Goal: Task Accomplishment & Management: Complete application form

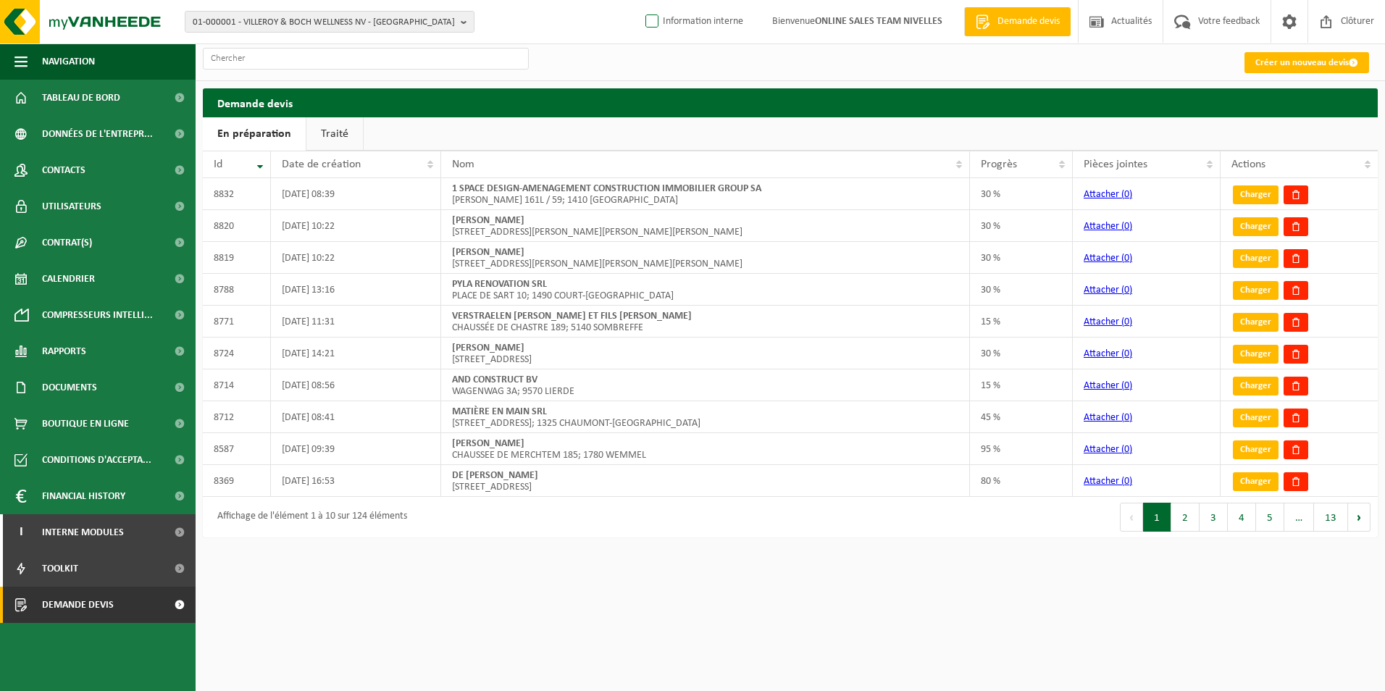
click at [708, 17] on label "Information interne" at bounding box center [692, 22] width 101 height 22
click at [640, 0] on input "Information interne" at bounding box center [640, -1] width 1 height 1
checkbox input "true"
click at [1291, 64] on link "Créer un nouveau devis" at bounding box center [1306, 62] width 125 height 21
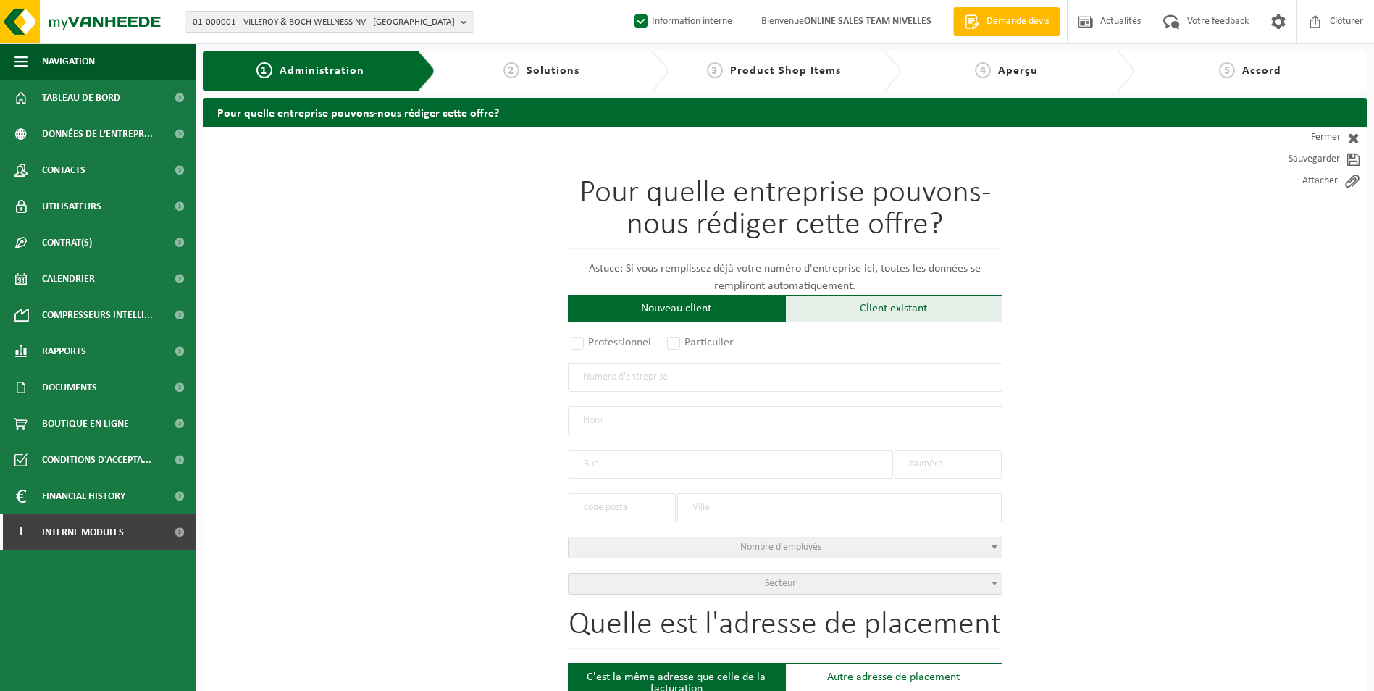
click at [879, 309] on div "Client existant" at bounding box center [893, 309] width 217 height 28
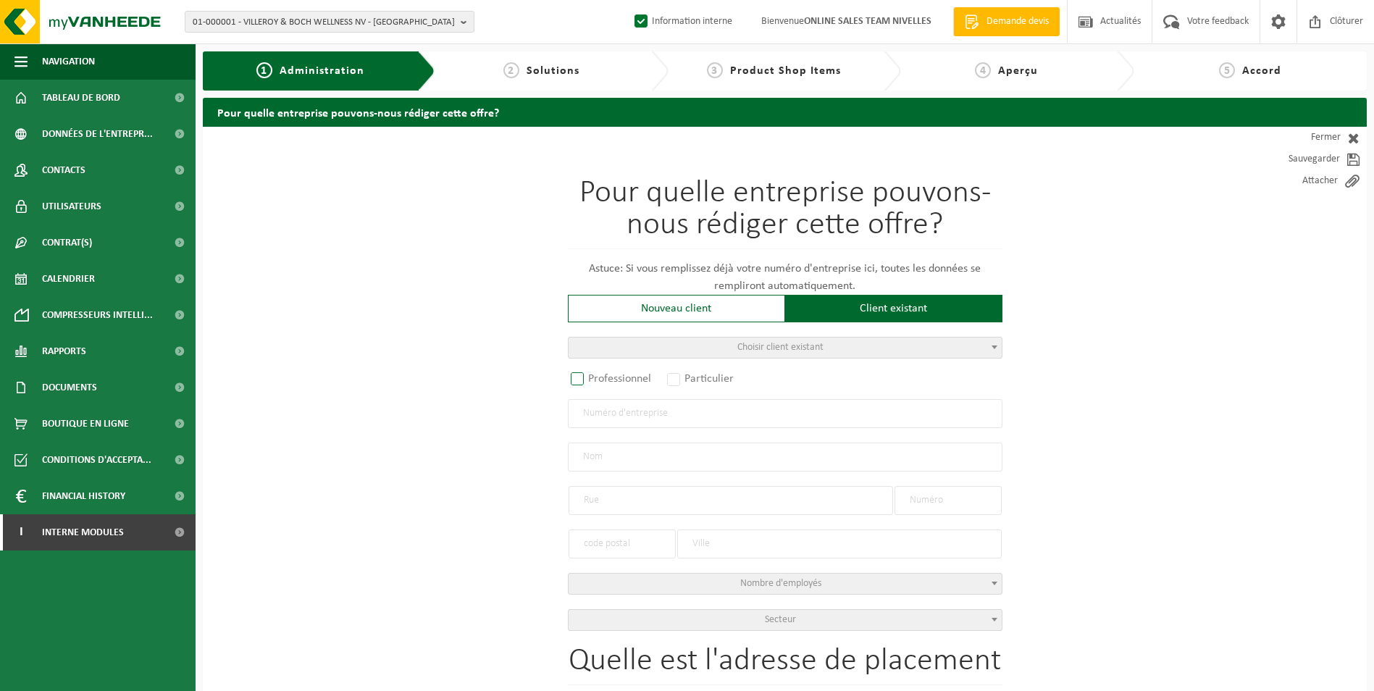
click at [629, 379] on label "Professionnel" at bounding box center [612, 379] width 88 height 20
click at [601, 379] on input "Professionnel" at bounding box center [596, 379] width 9 height 9
radio input "true"
click at [638, 411] on input "text" at bounding box center [785, 413] width 435 height 29
paste input "0658.824.097"
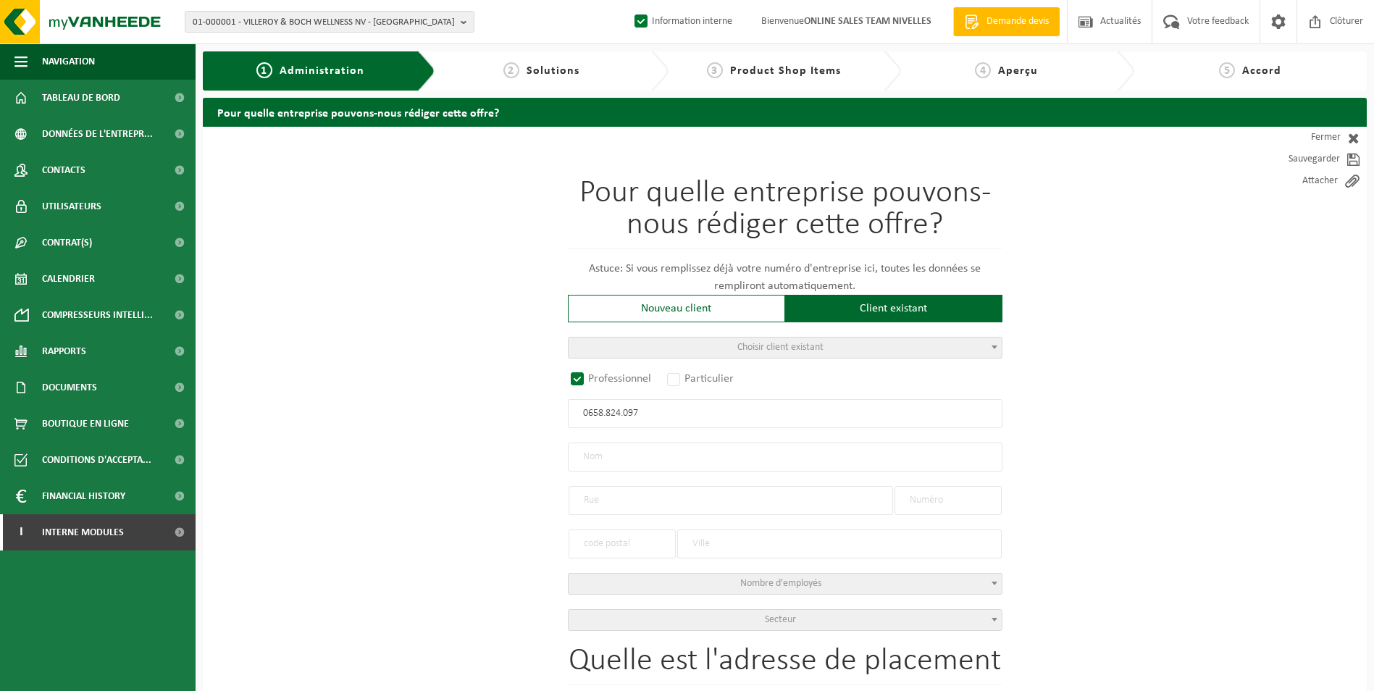
type input "0658.824.097"
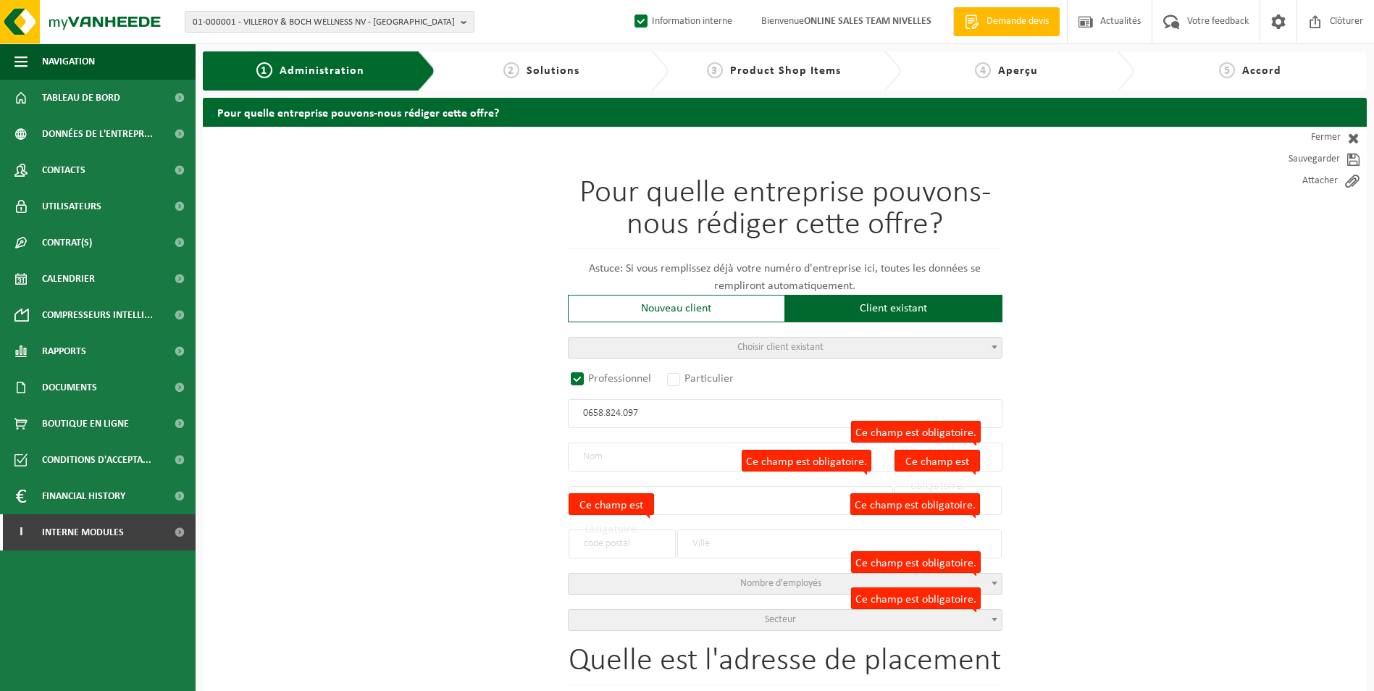
radio input "false"
select select
type input "RENO-TOIT SPRL"
type input "RUE DU PARC INDUSTRIEL"
type input "20"
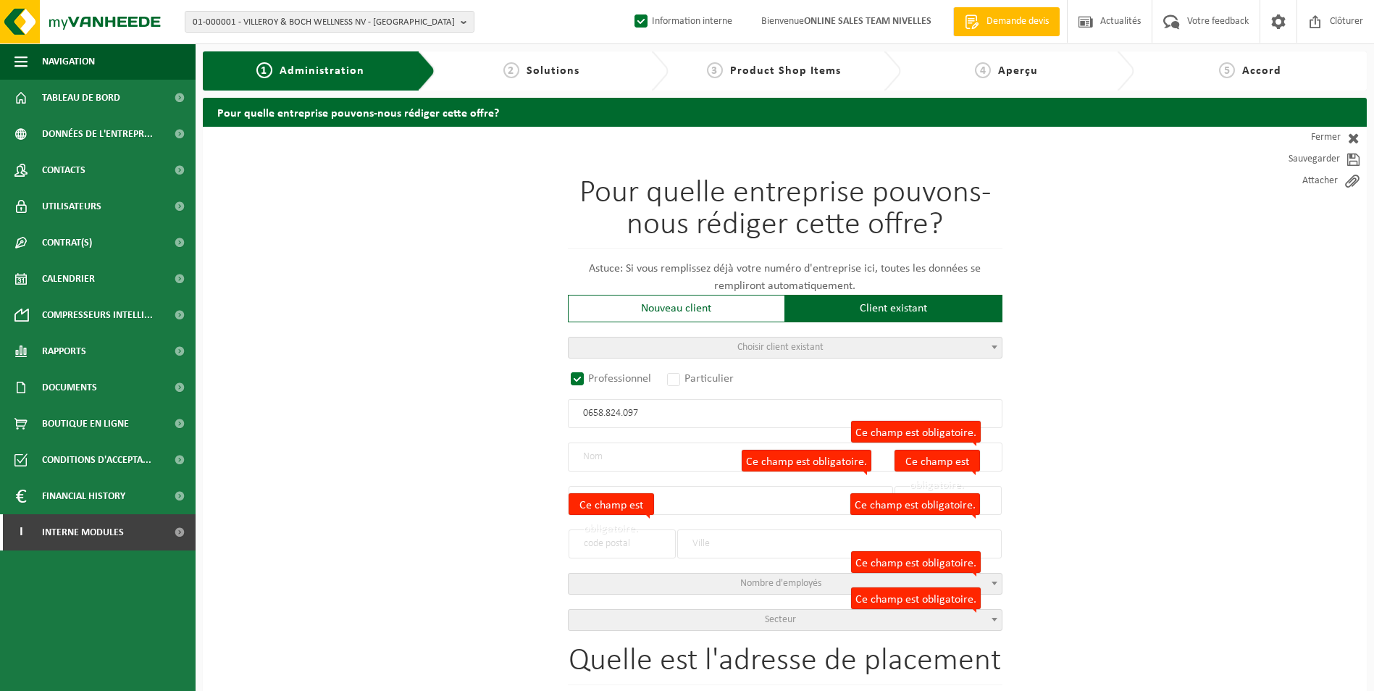
type input "4300"
type input "WAREMME"
type input "2259378735"
radio input "true"
select select "148718"
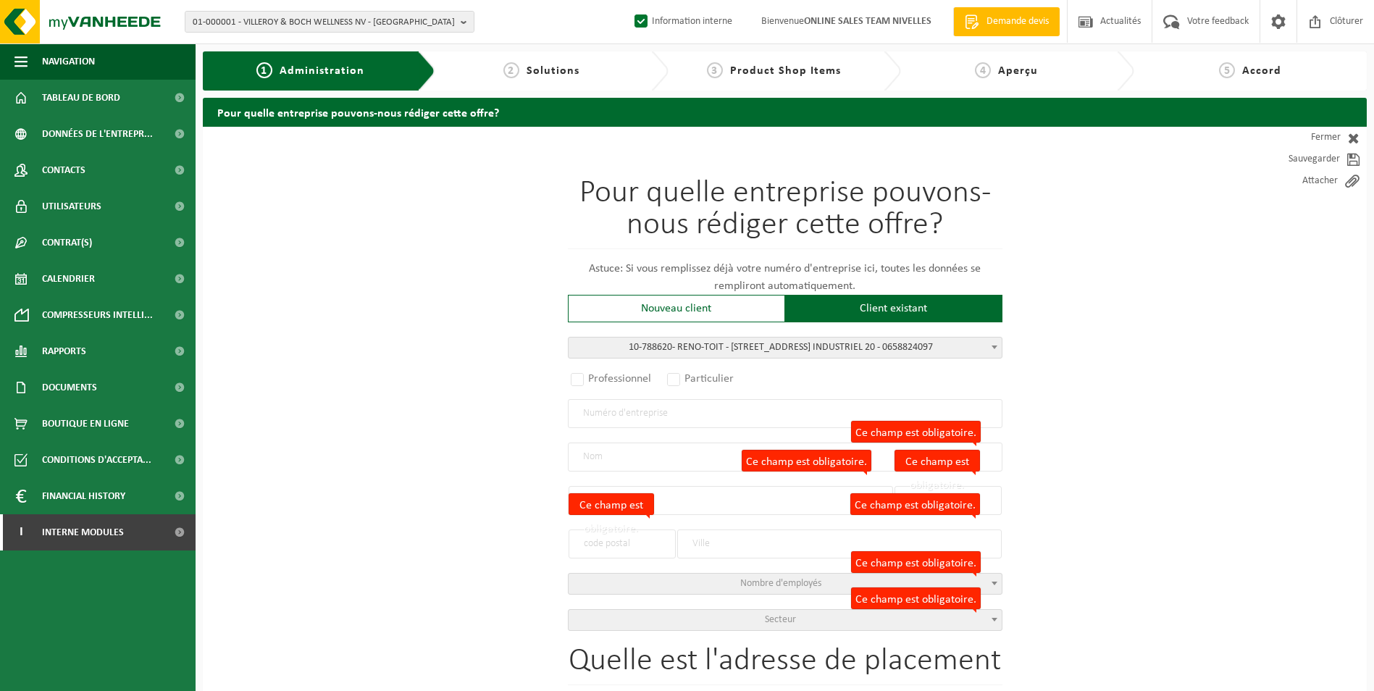
type input "0658.824.097"
type input "RENO-TOIT"
type input "RUE DU PARC INDUSTRIEL"
type input "20"
type input "4300"
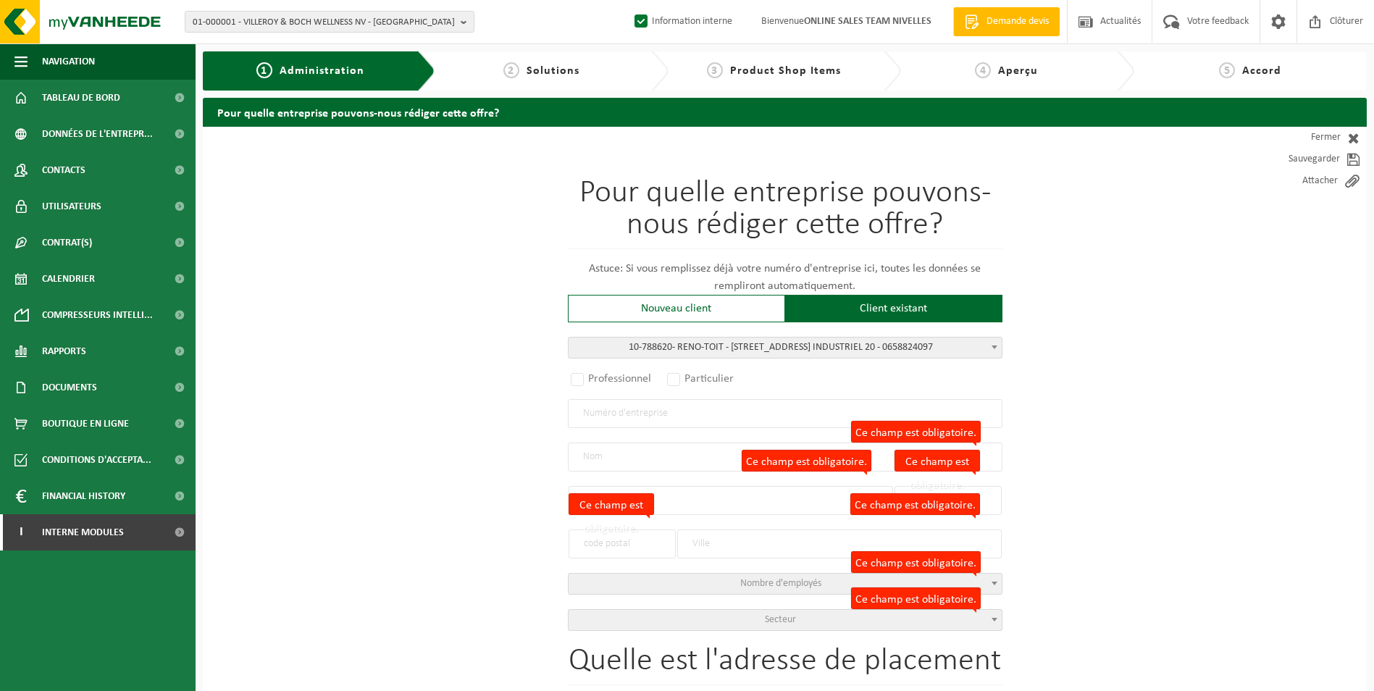
type input "WAREMME"
select select "323"
type input "RENO-TOIT"
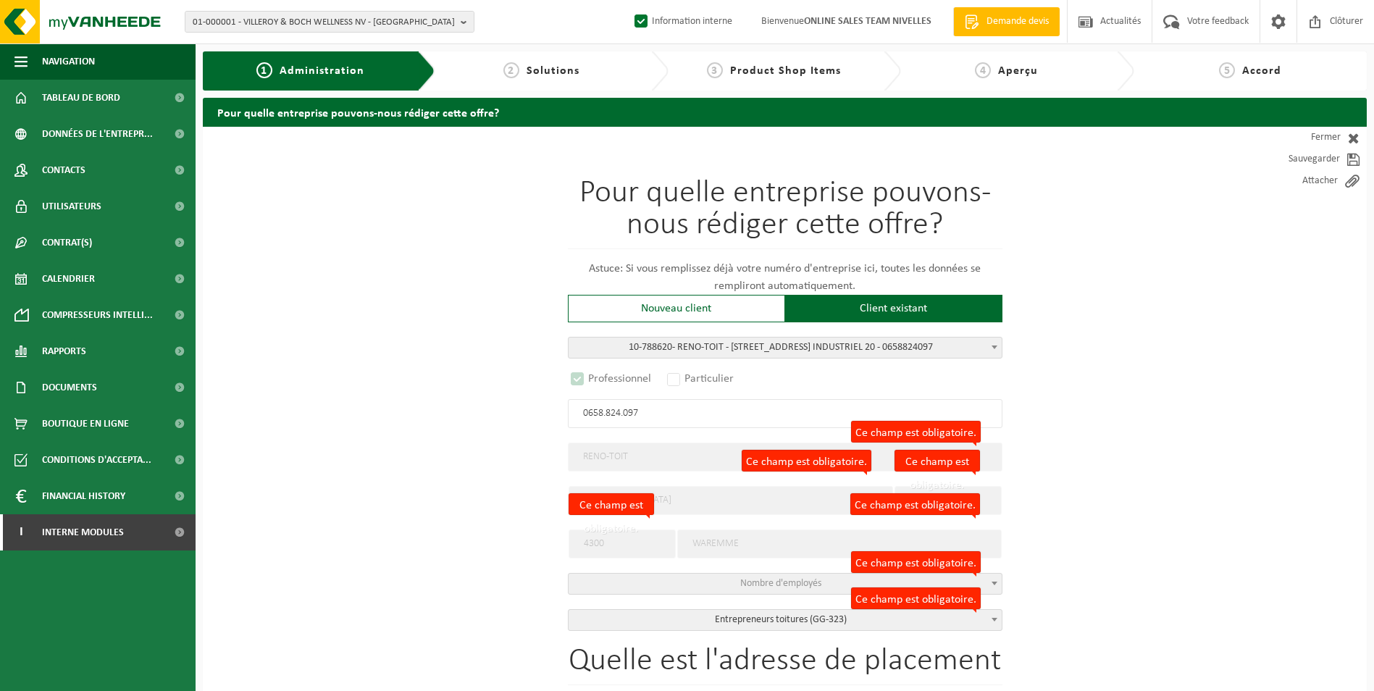
select select "D"
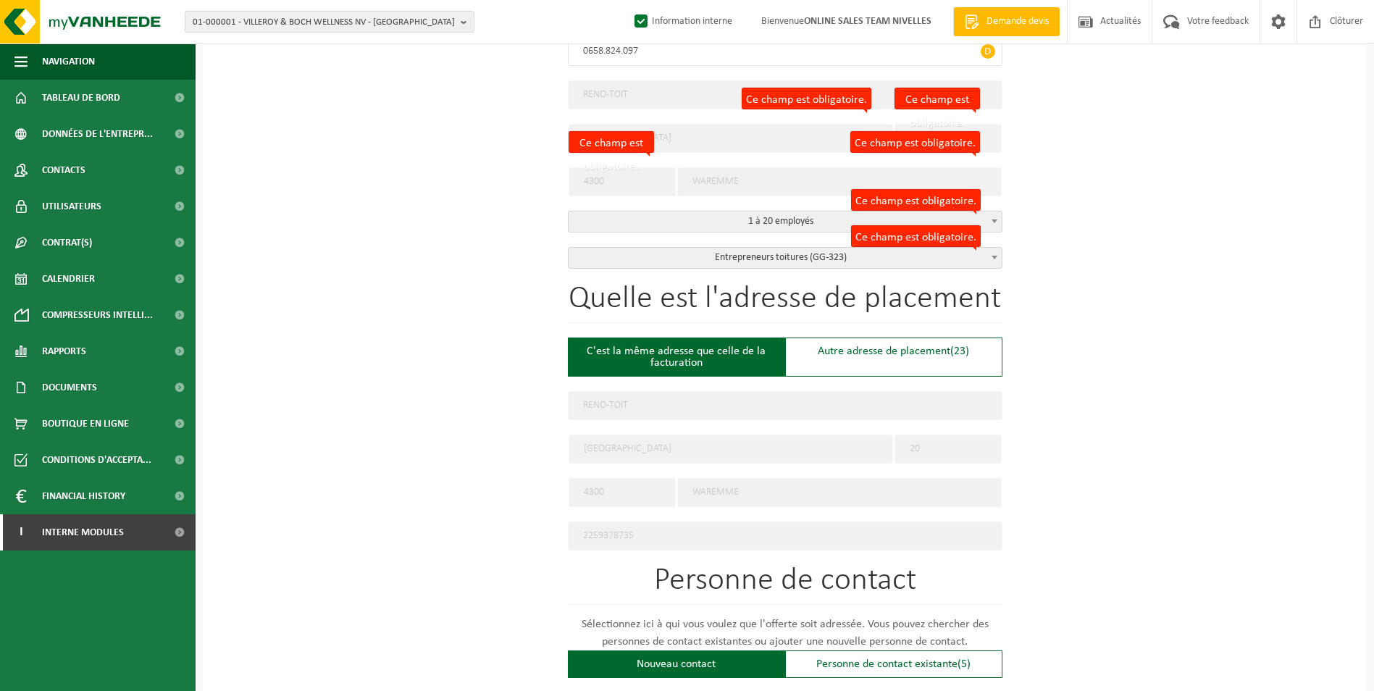
scroll to position [435, 0]
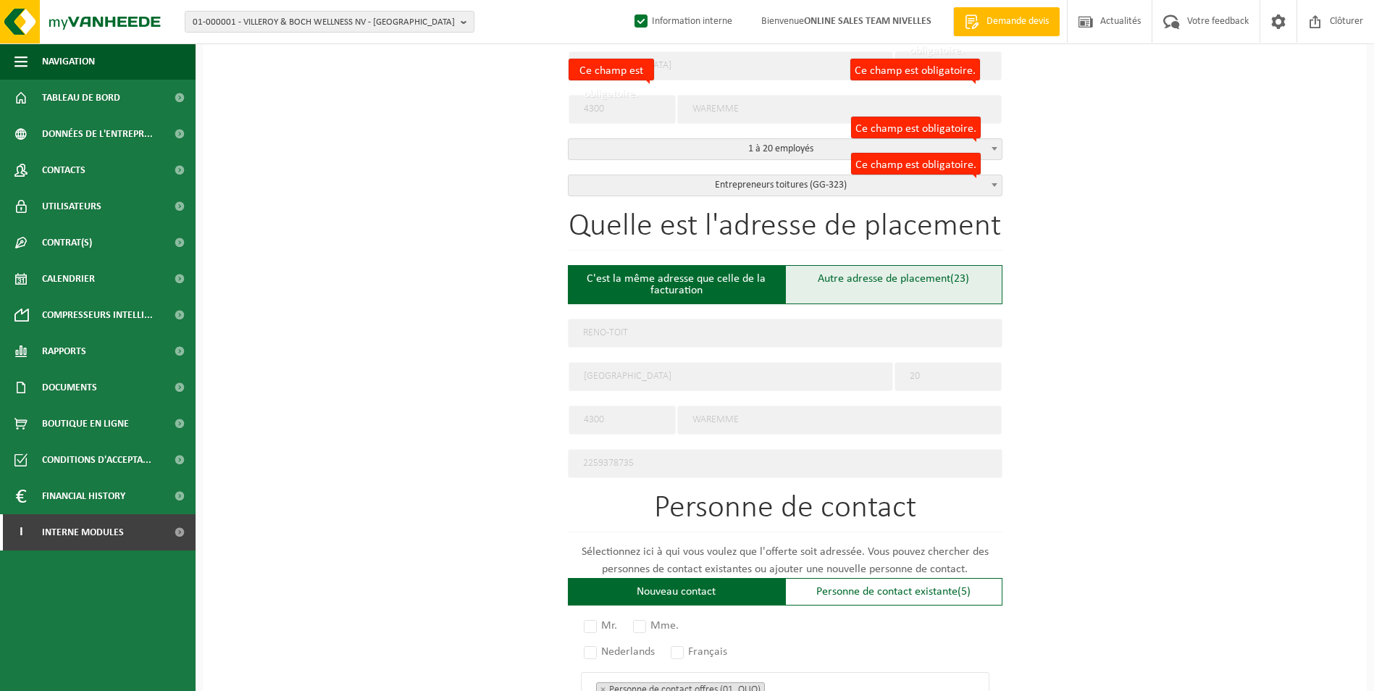
click at [864, 282] on div "Autre adresse de placement (23)" at bounding box center [893, 284] width 217 height 39
type input "Chantier -"
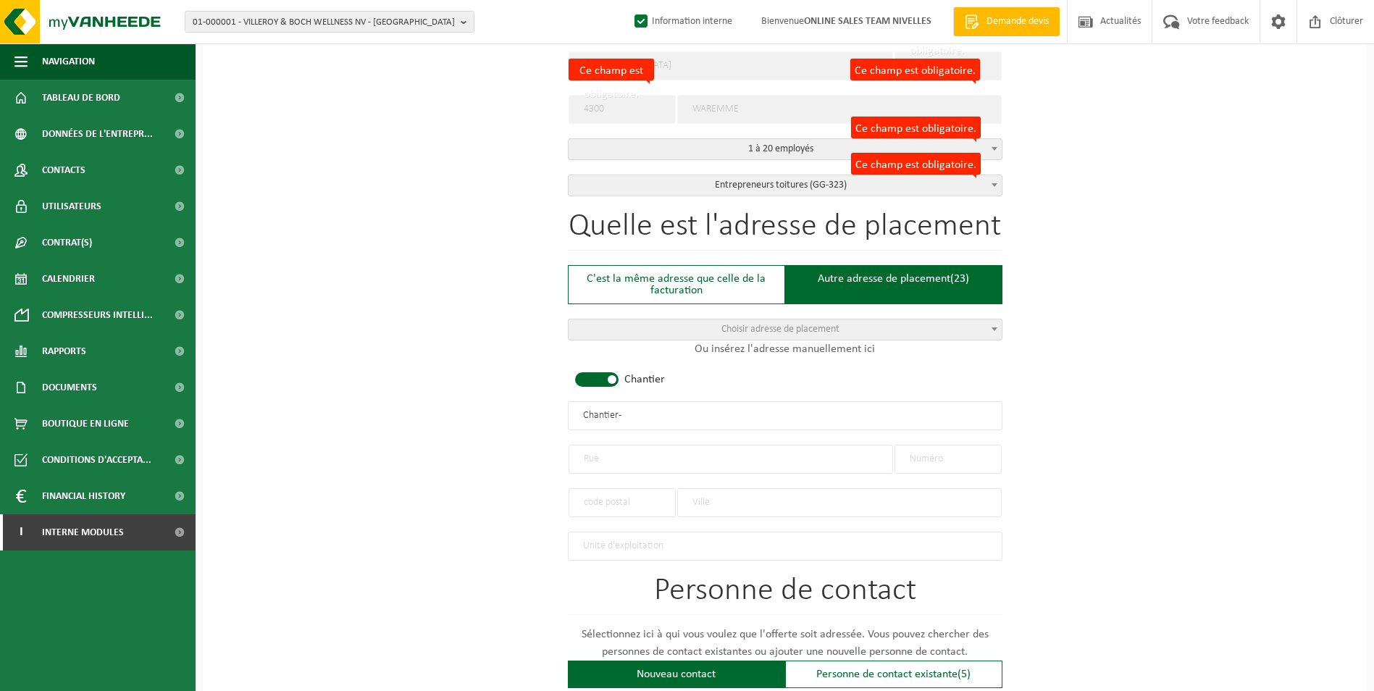
click at [602, 375] on span at bounding box center [596, 379] width 43 height 14
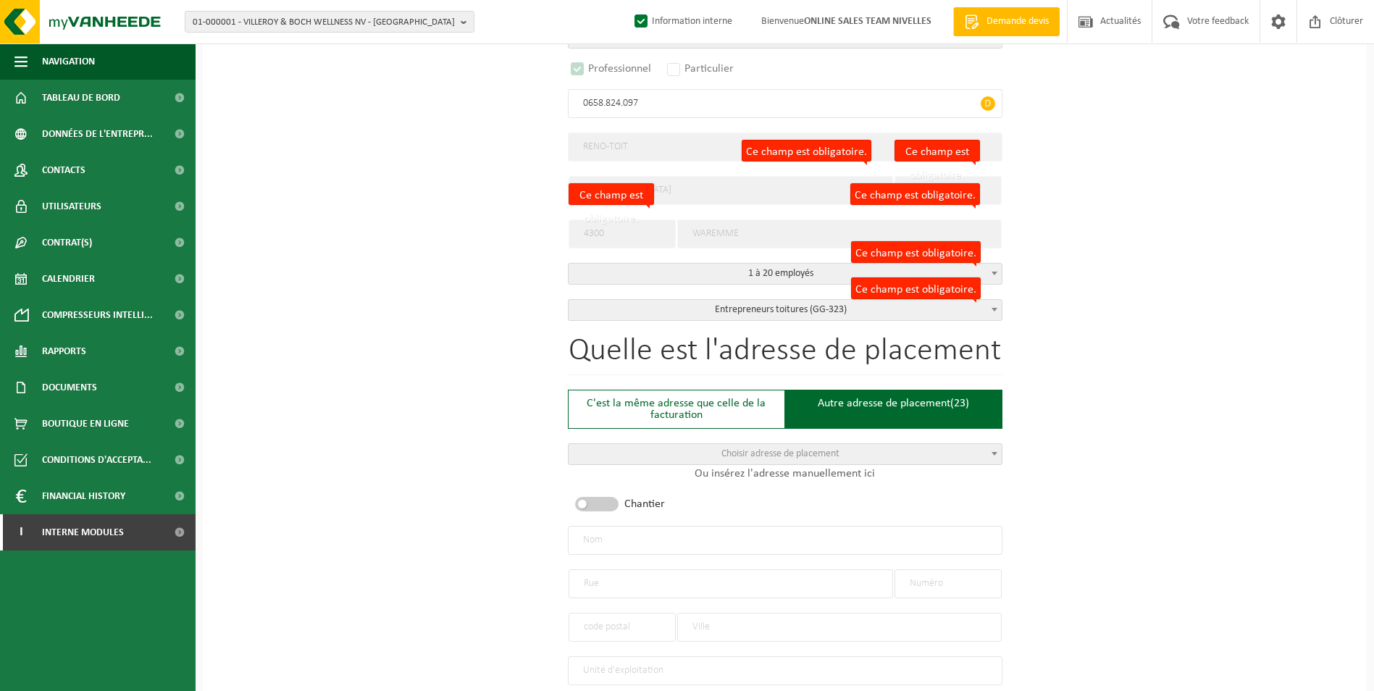
scroll to position [290, 0]
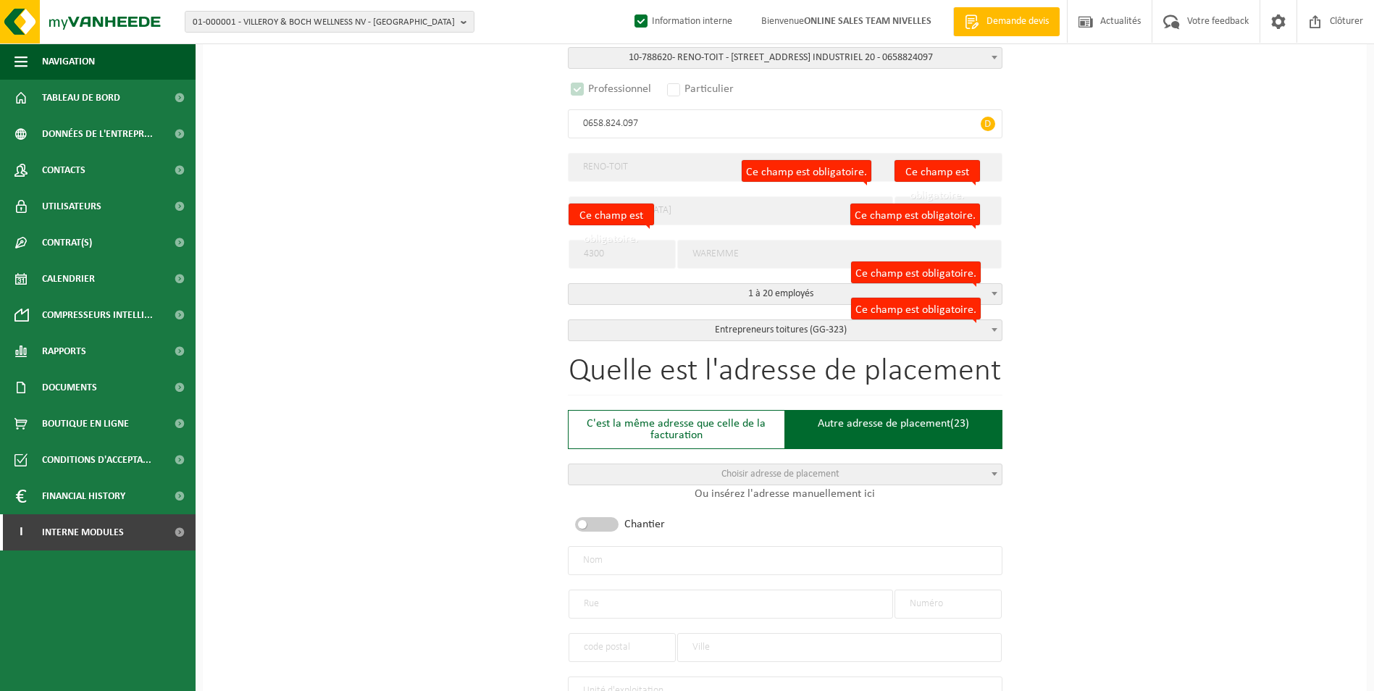
click at [648, 557] on input "text" at bounding box center [785, 560] width 435 height 29
type input "RENO-TOIT-EVERE"
click at [653, 584] on div at bounding box center [731, 596] width 324 height 43
click at [652, 591] on input "text" at bounding box center [731, 604] width 324 height 29
type input "RUE JACQUES HOUTMEYERS"
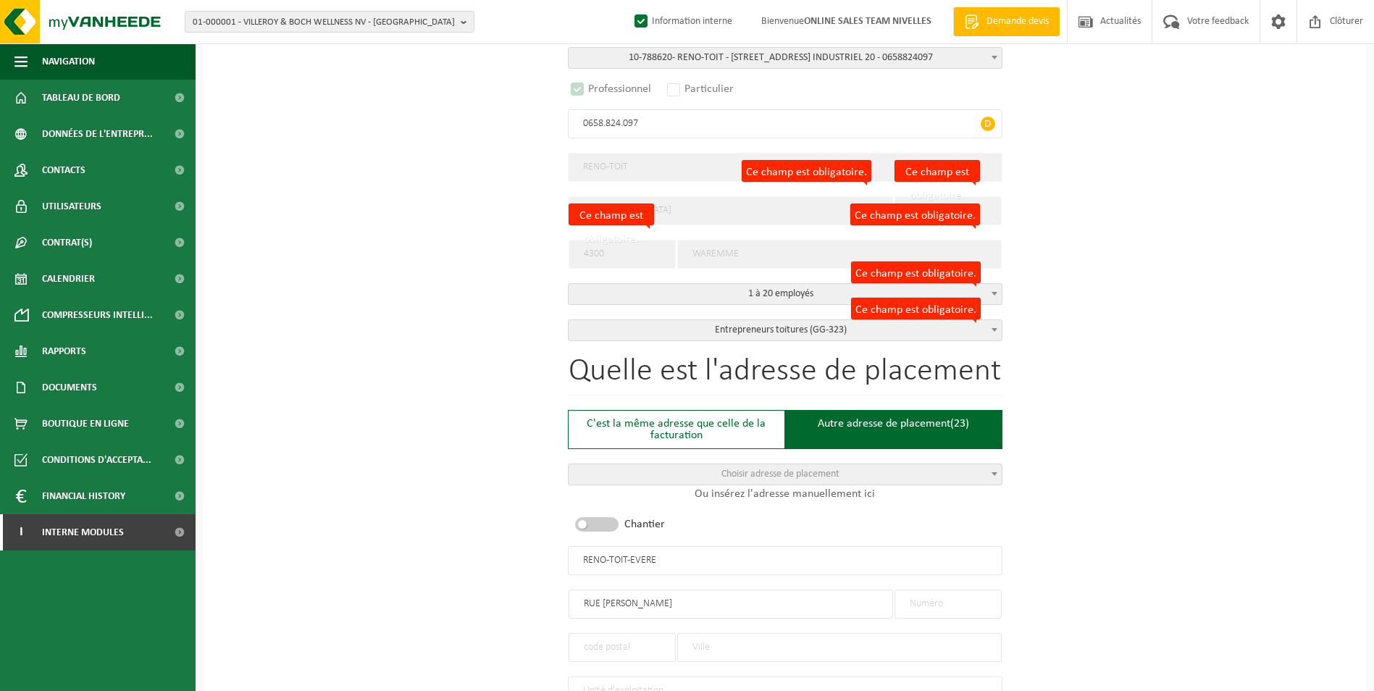
click at [931, 603] on input "text" at bounding box center [948, 604] width 107 height 29
type input "6"
click at [632, 646] on input "text" at bounding box center [622, 647] width 107 height 29
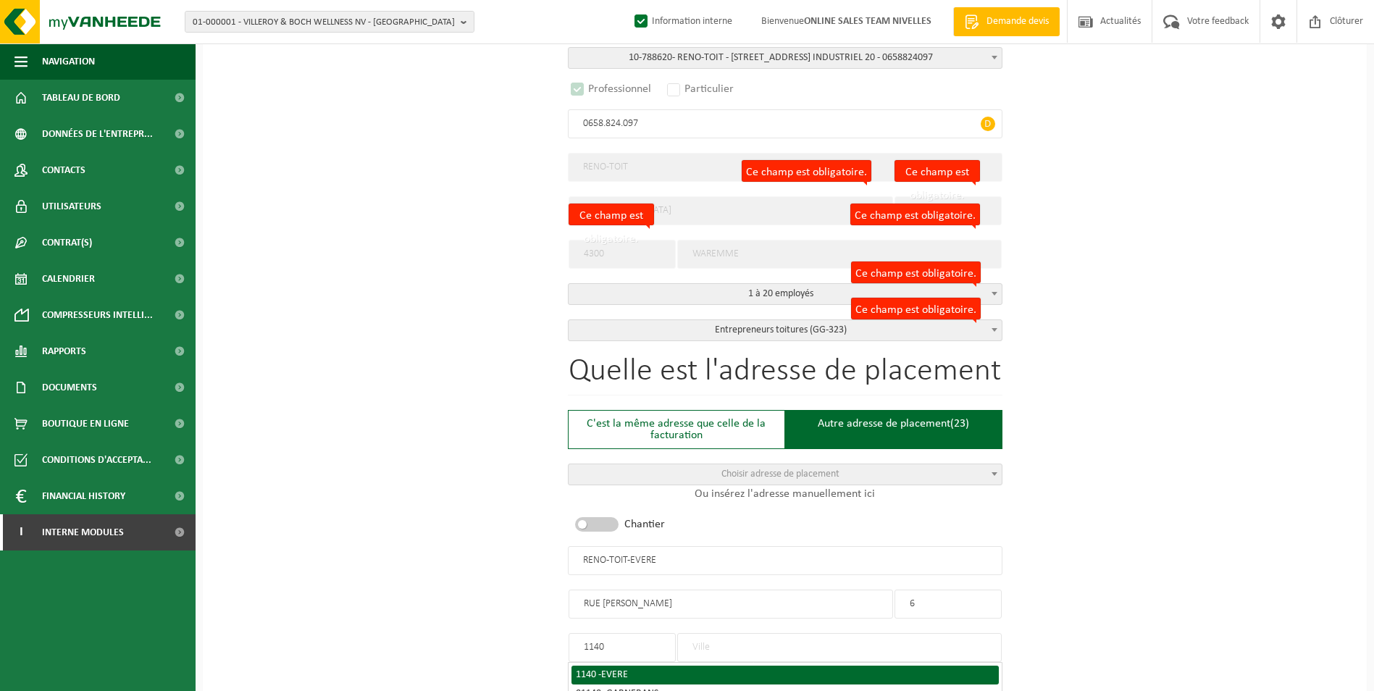
type input "1140"
click at [614, 669] on span "EVERE" at bounding box center [614, 674] width 27 height 11
type input "EVERE"
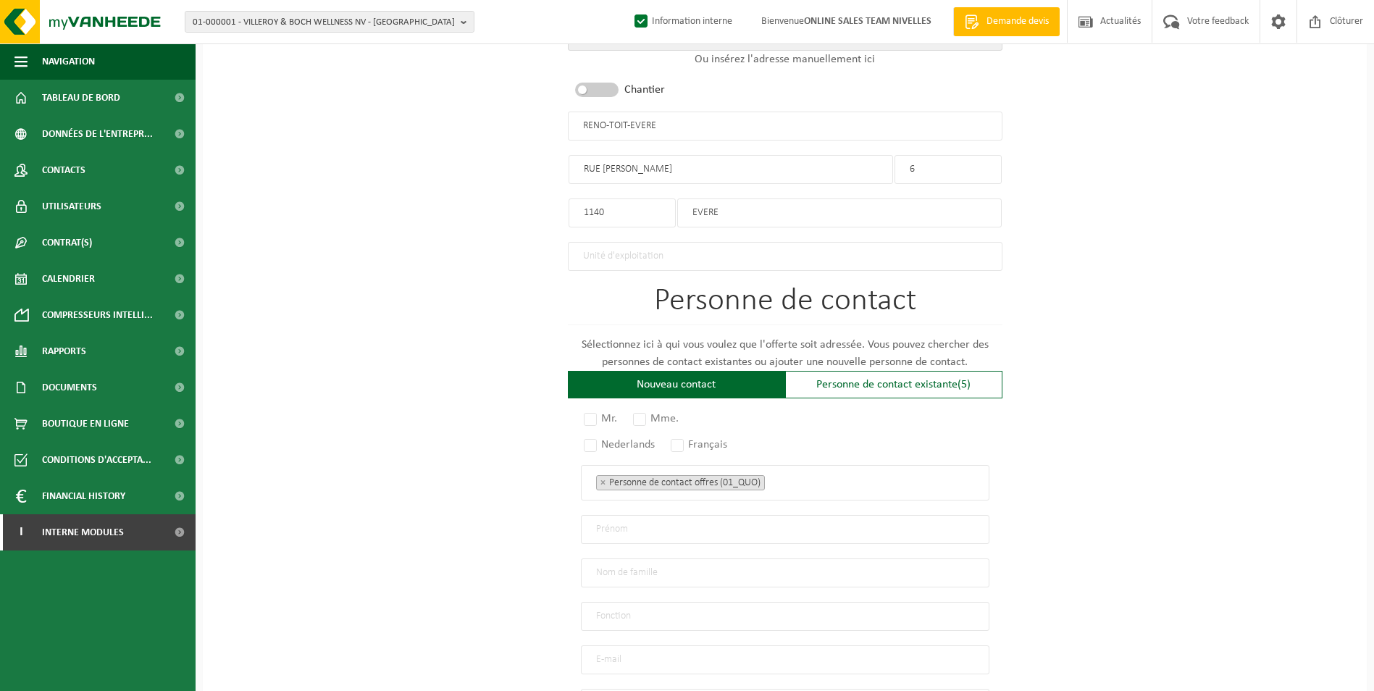
scroll to position [797, 0]
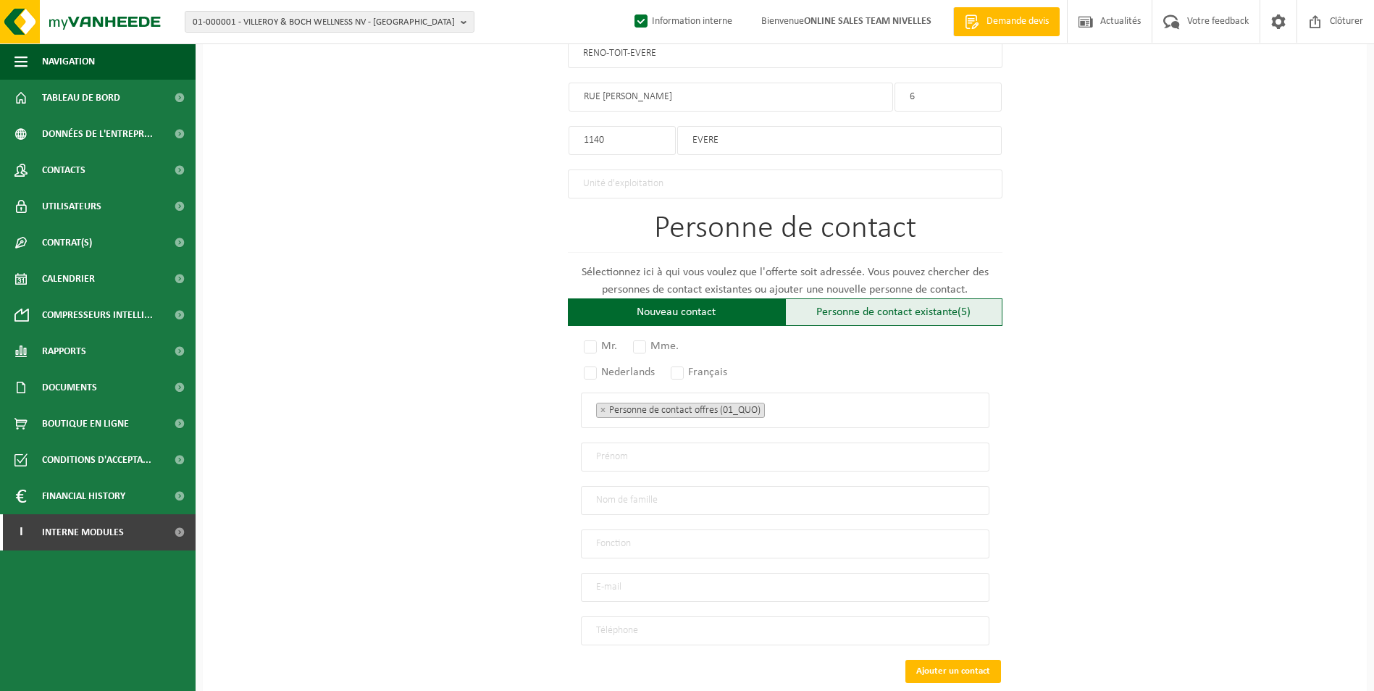
click at [848, 311] on div "Personne de contact existante (5)" at bounding box center [893, 312] width 217 height 28
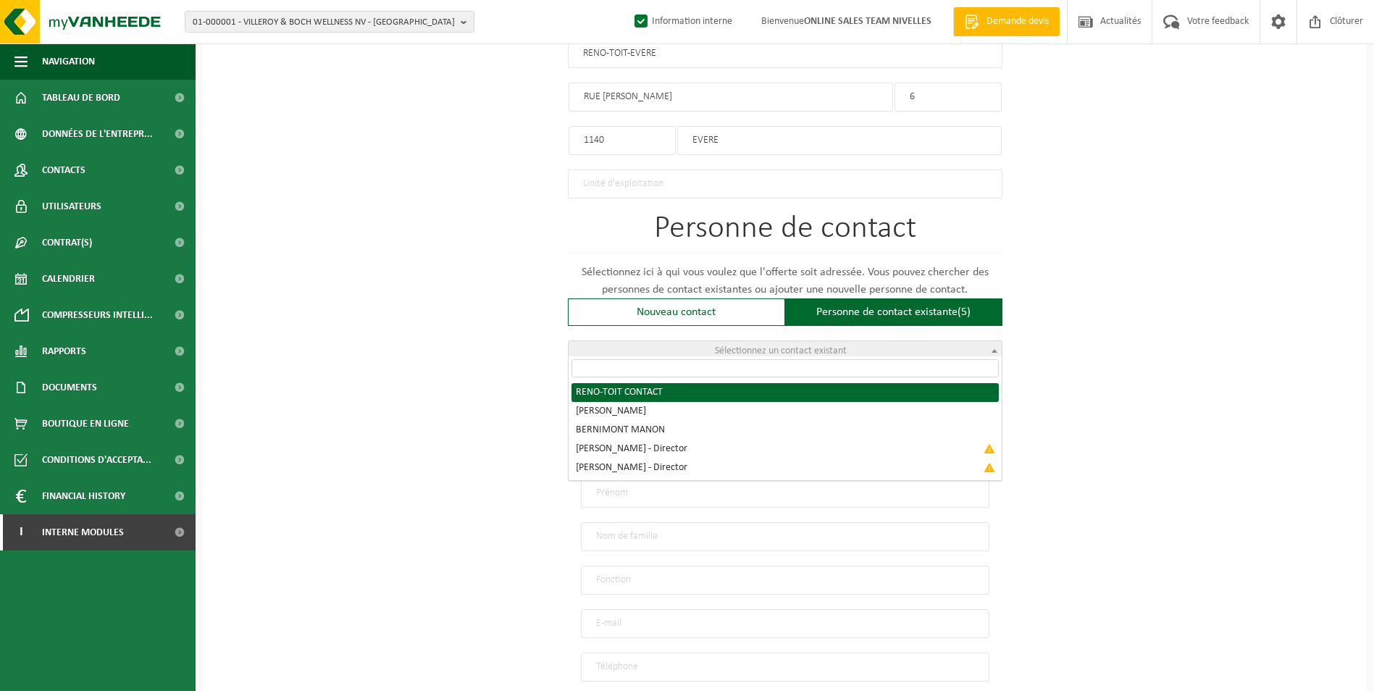
click at [803, 350] on span "Sélectionnez un contact existant" at bounding box center [781, 350] width 132 height 11
radio input "true"
select select "{"code":"10-788622","firstname":"CONTACT","surname":"RENO-TOIT","gender":"Unkno…"
type input "CONTACT"
type input "RENO-TOIT"
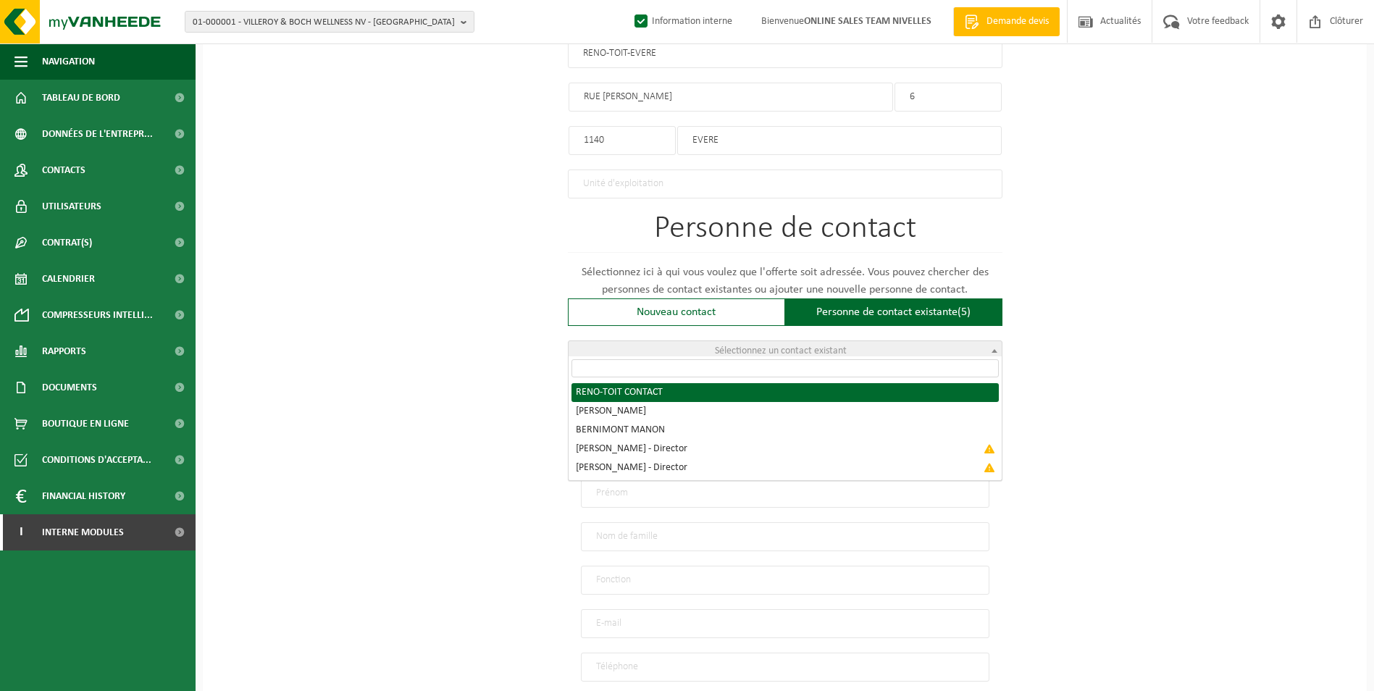
type input "f.debatty@reno.energy"
type input "0032495530390"
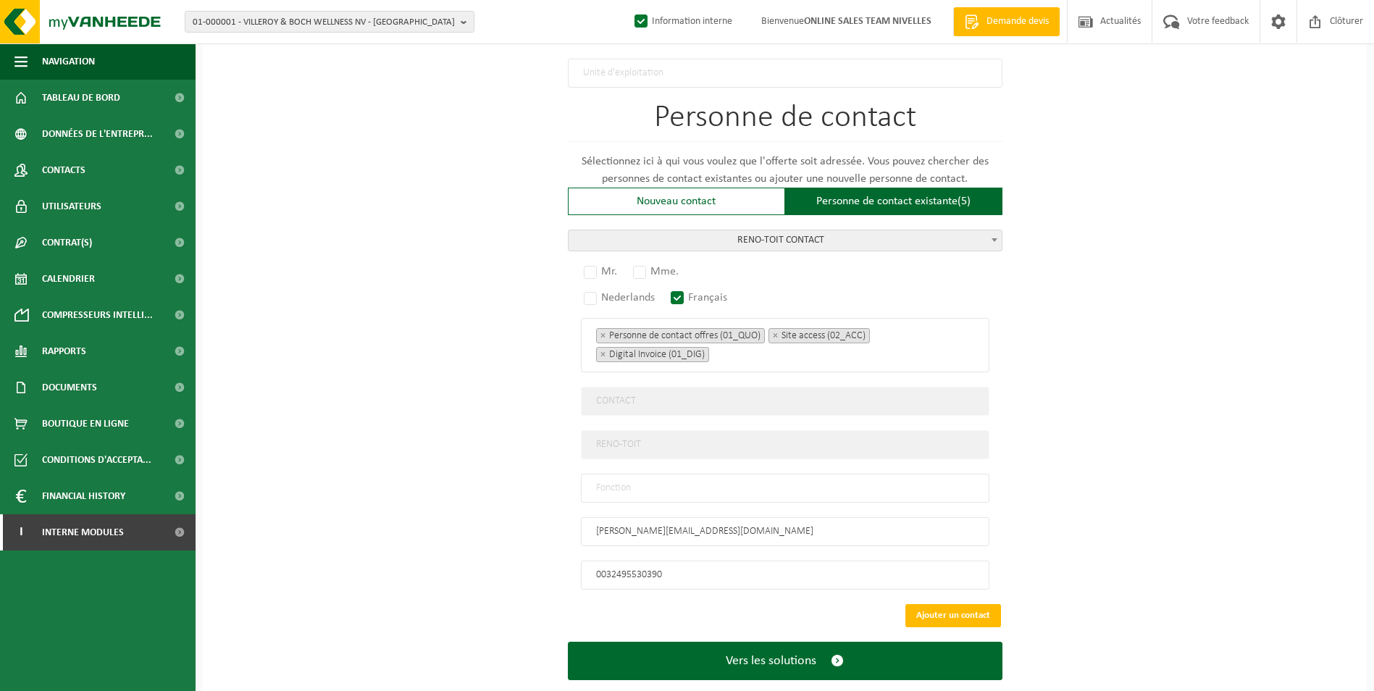
scroll to position [929, 0]
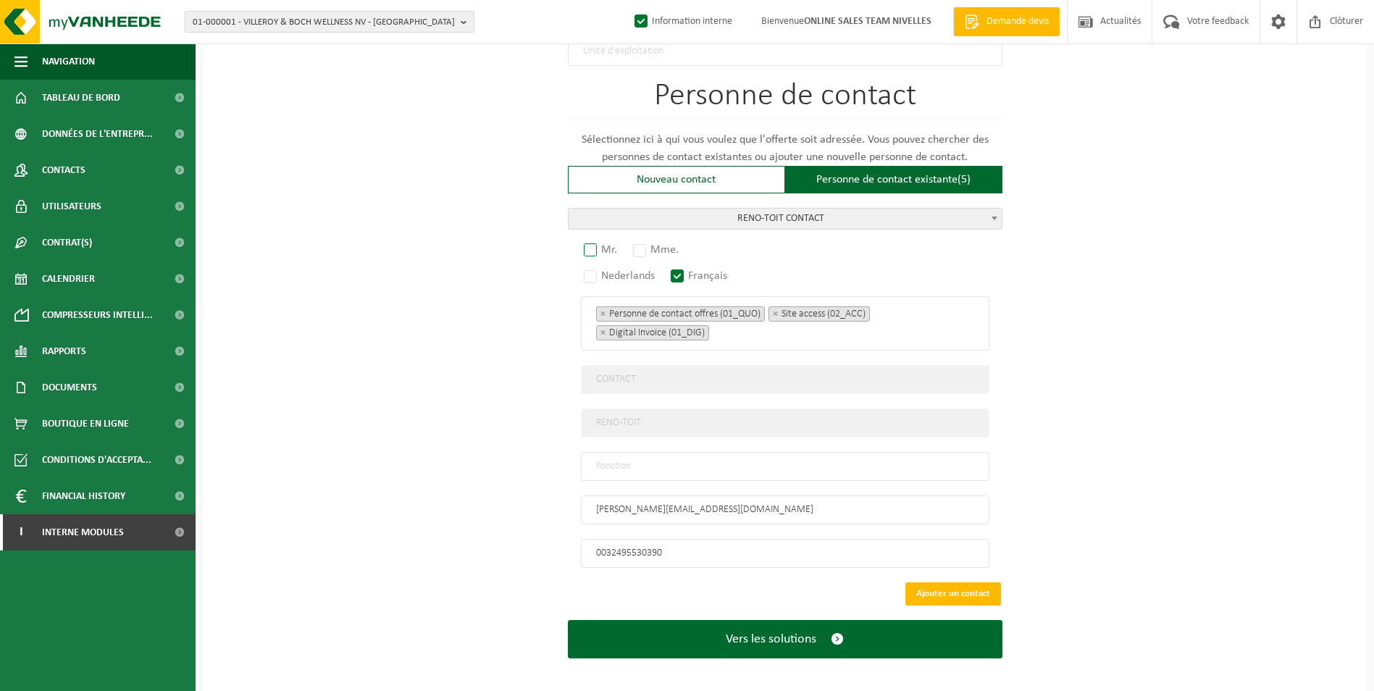
click at [587, 240] on label "Mr." at bounding box center [601, 250] width 41 height 20
radio input "true"
click at [902, 215] on span "RENO-TOIT CONTACT" at bounding box center [785, 219] width 433 height 20
click at [655, 465] on input "text" at bounding box center [785, 466] width 409 height 29
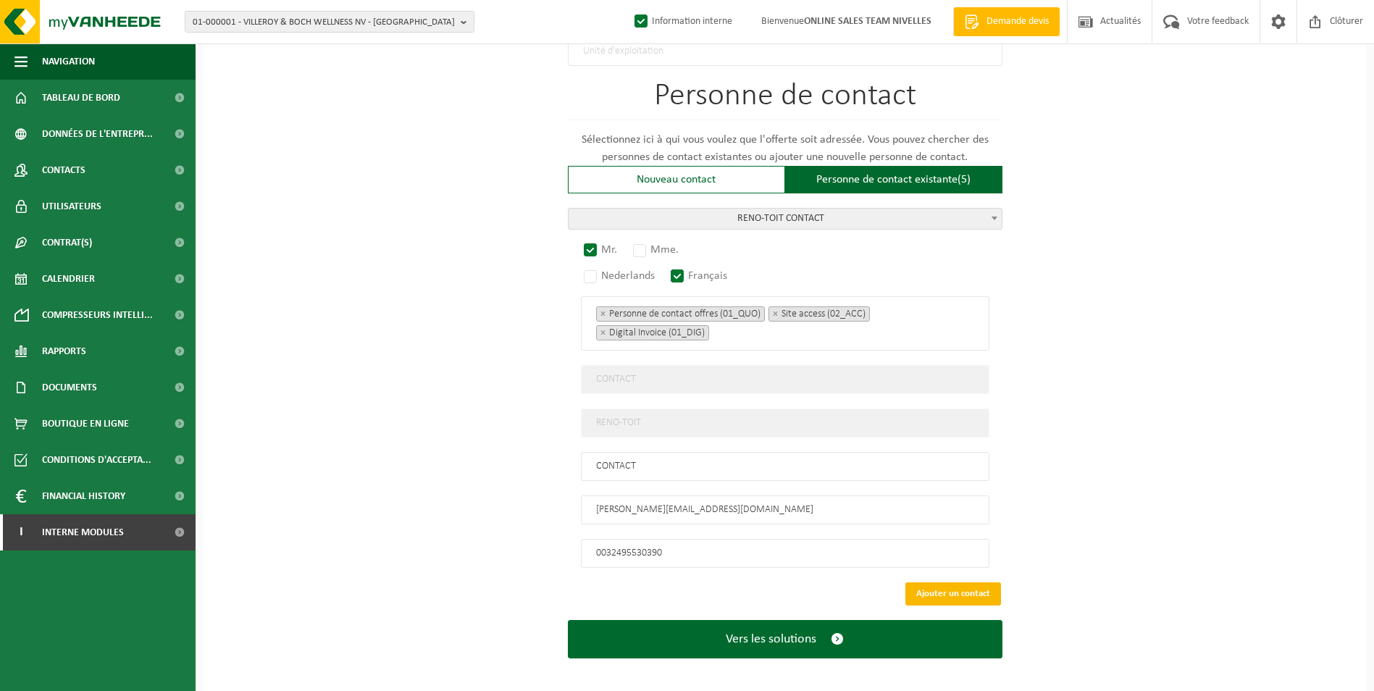
type input "CONTACT"
click at [929, 582] on button "Ajouter un contact" at bounding box center [953, 593] width 96 height 23
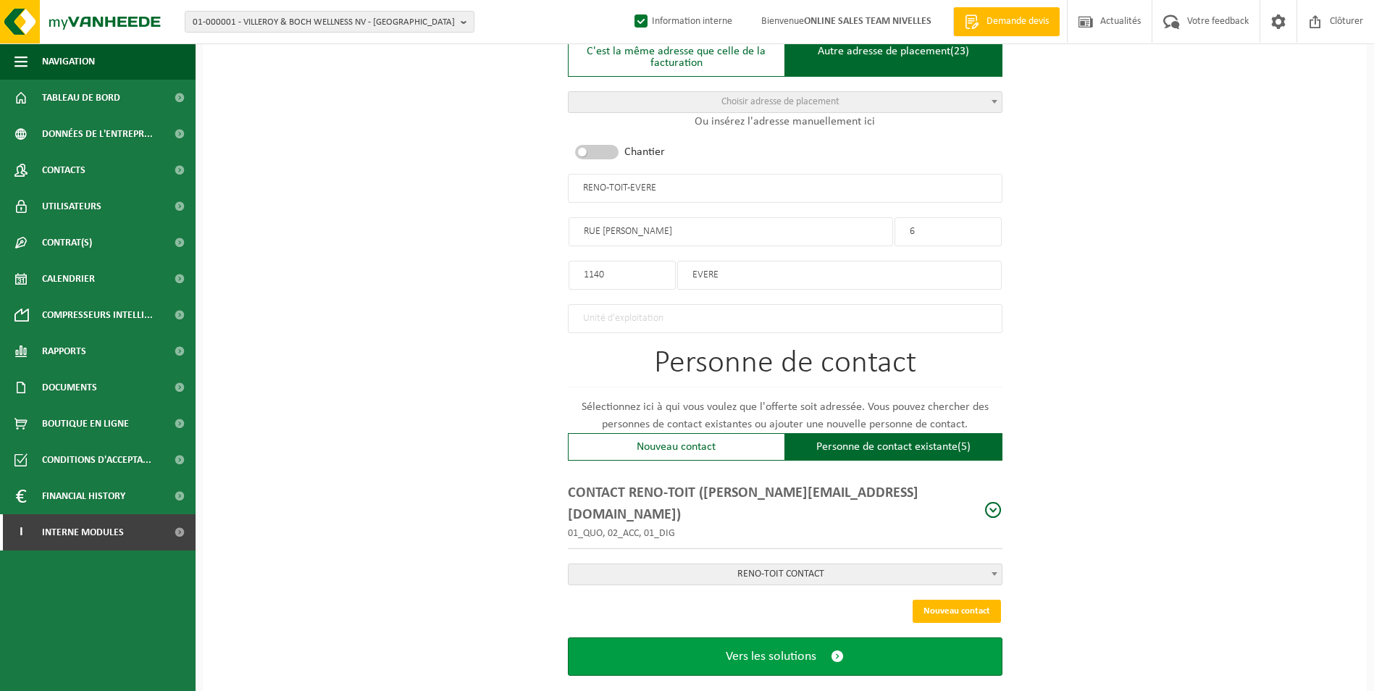
click at [802, 649] on span "Vers les solutions" at bounding box center [771, 656] width 91 height 15
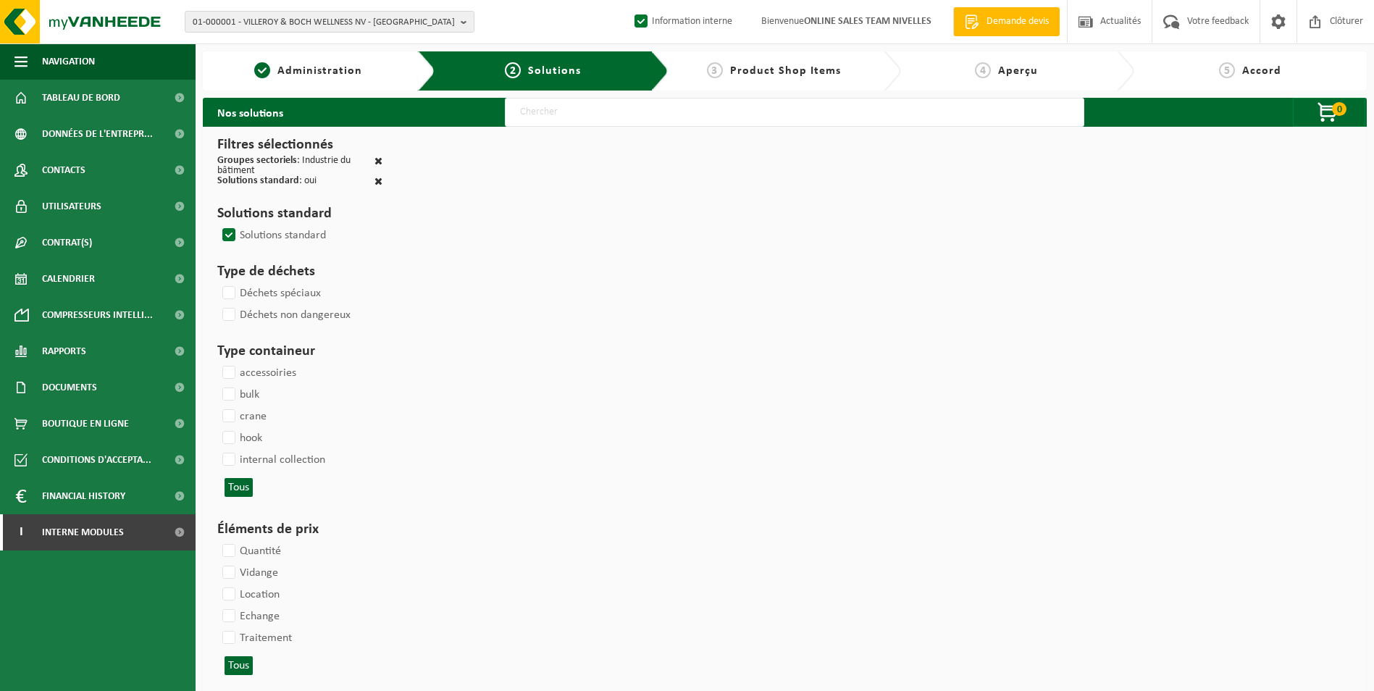
select select
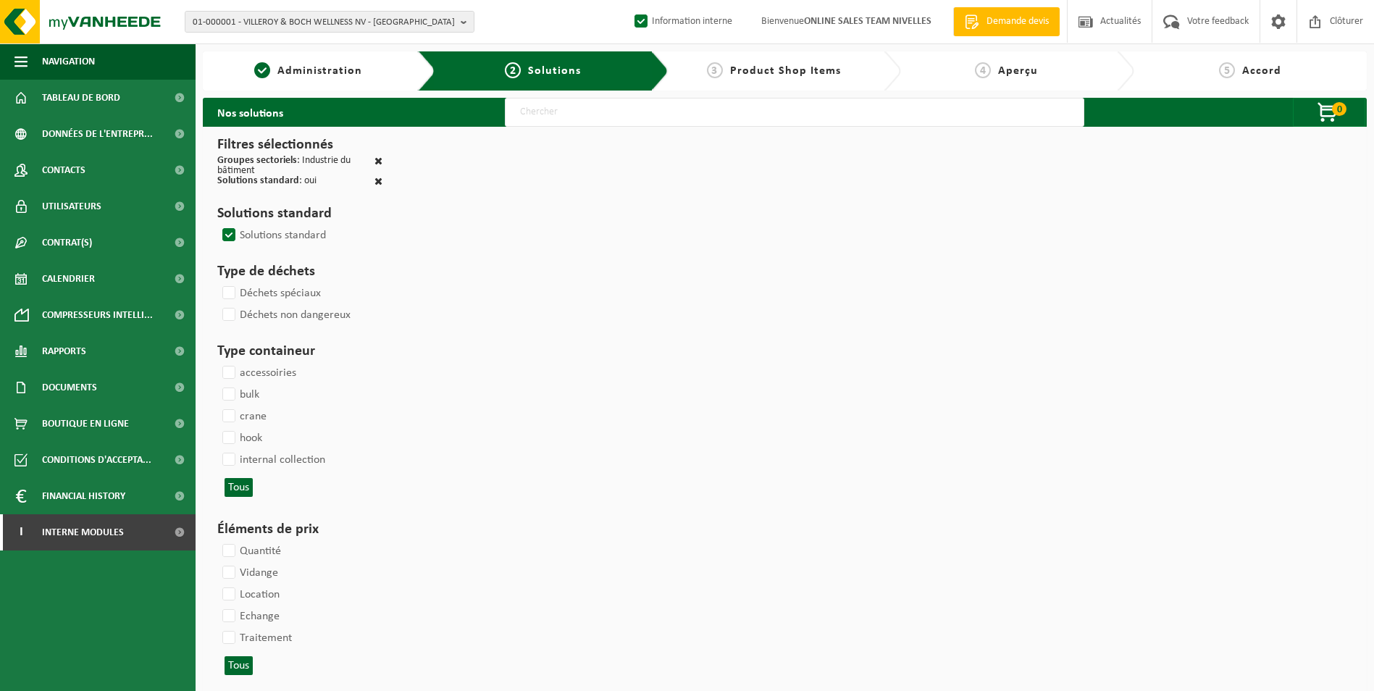
select select
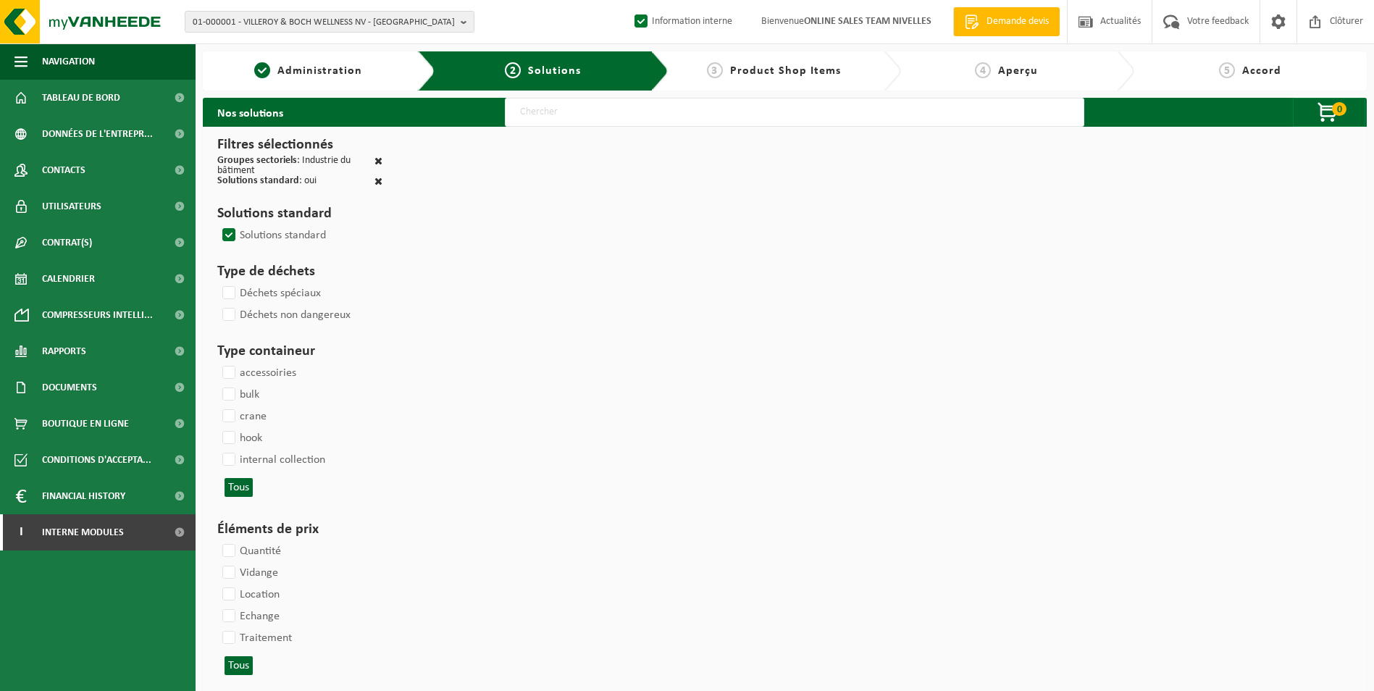
select select
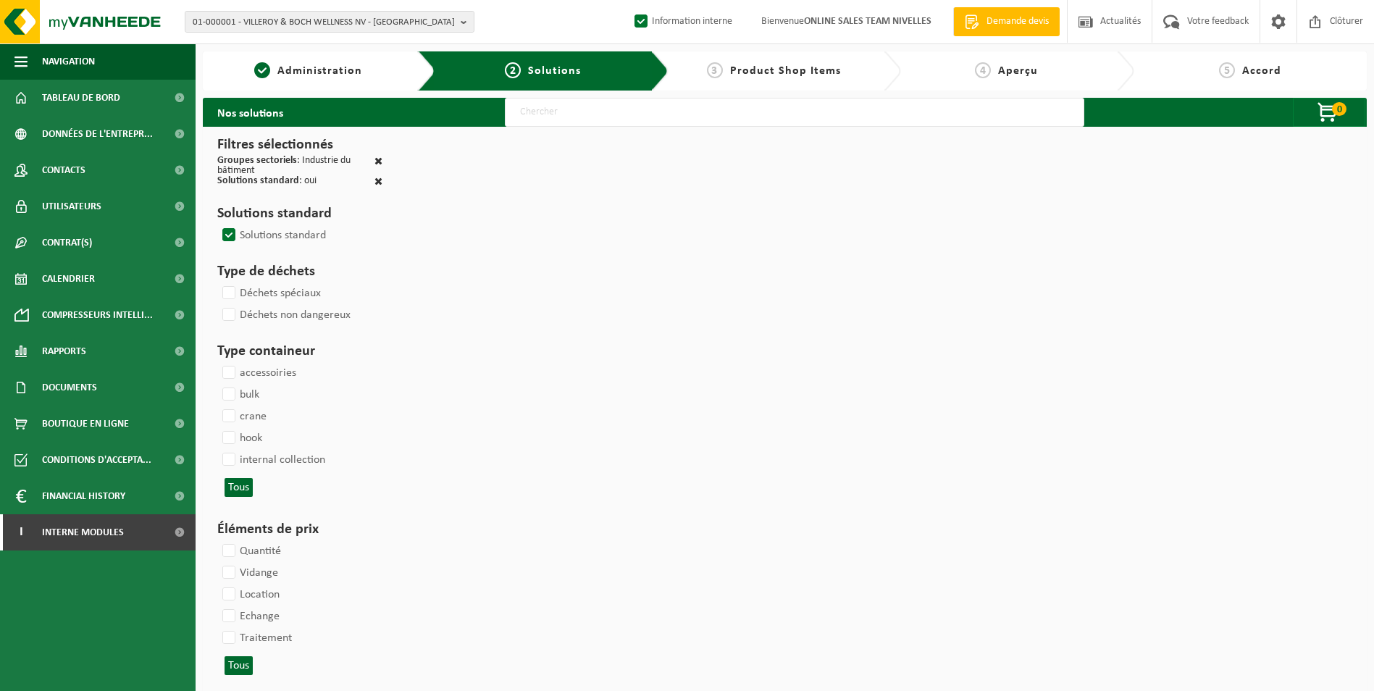
select select
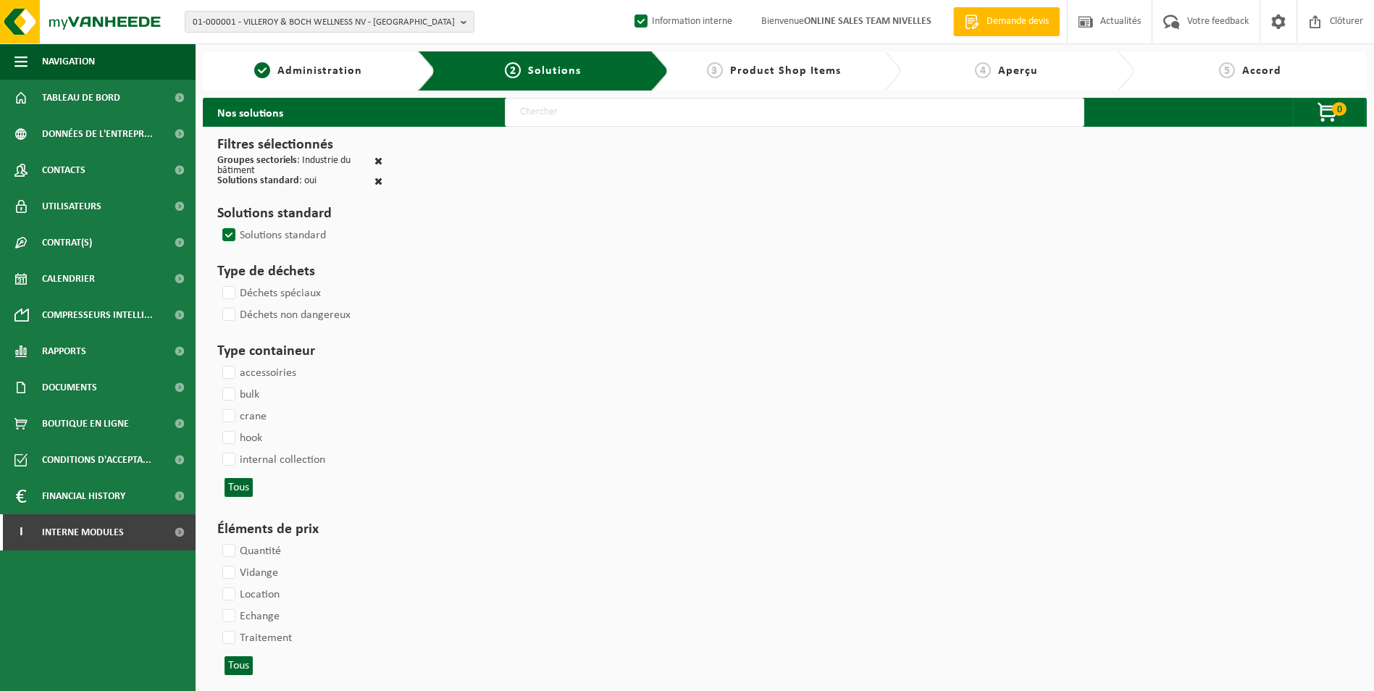
select select
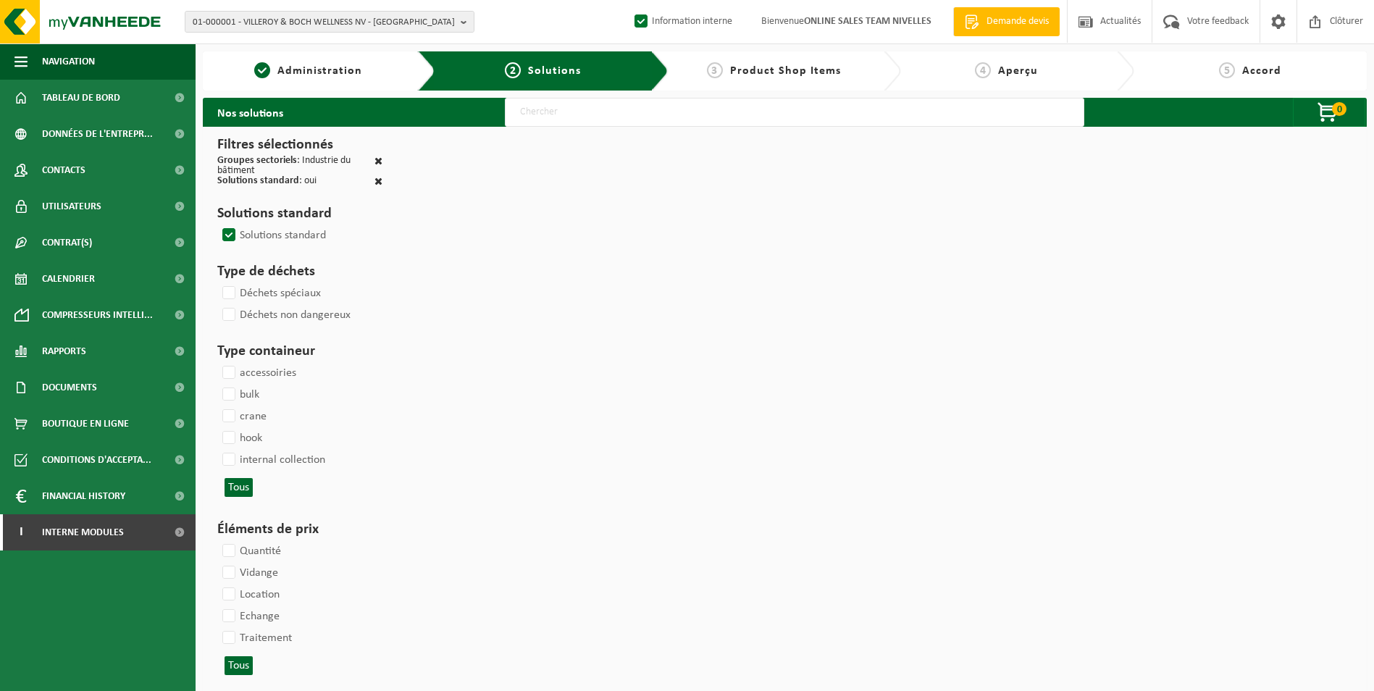
select select
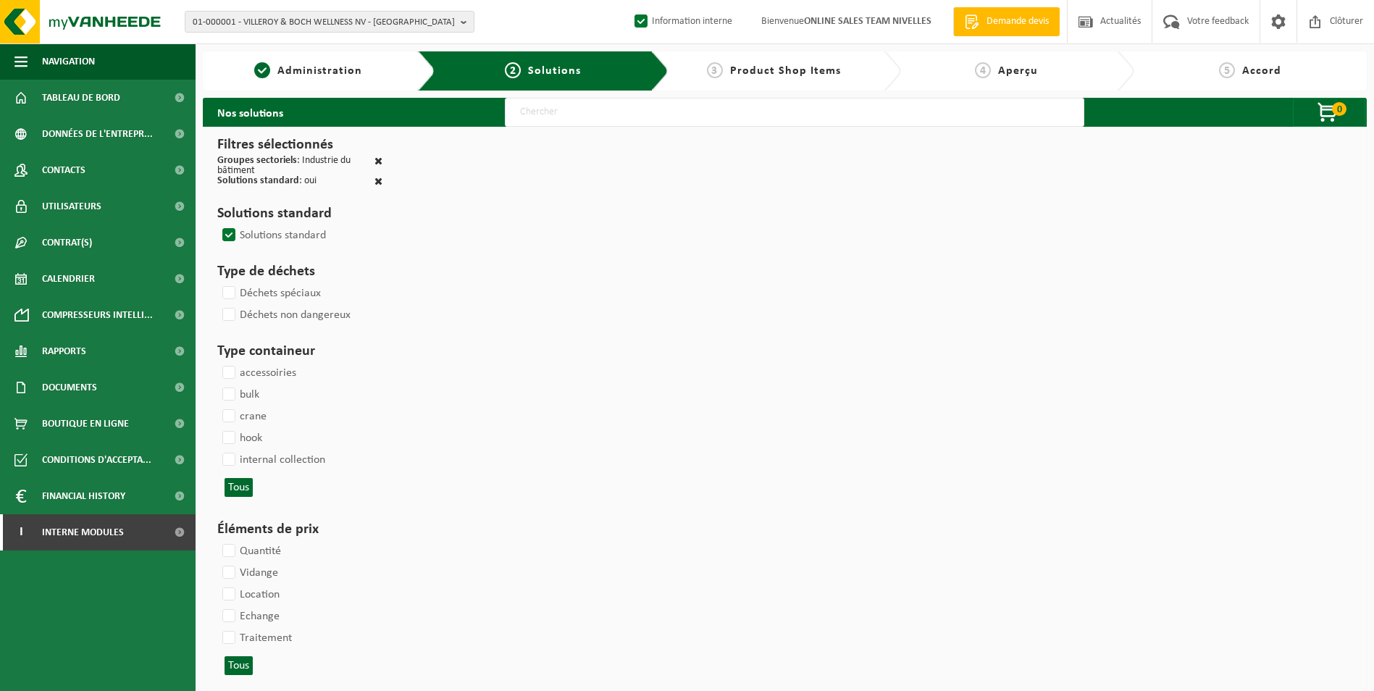
select select
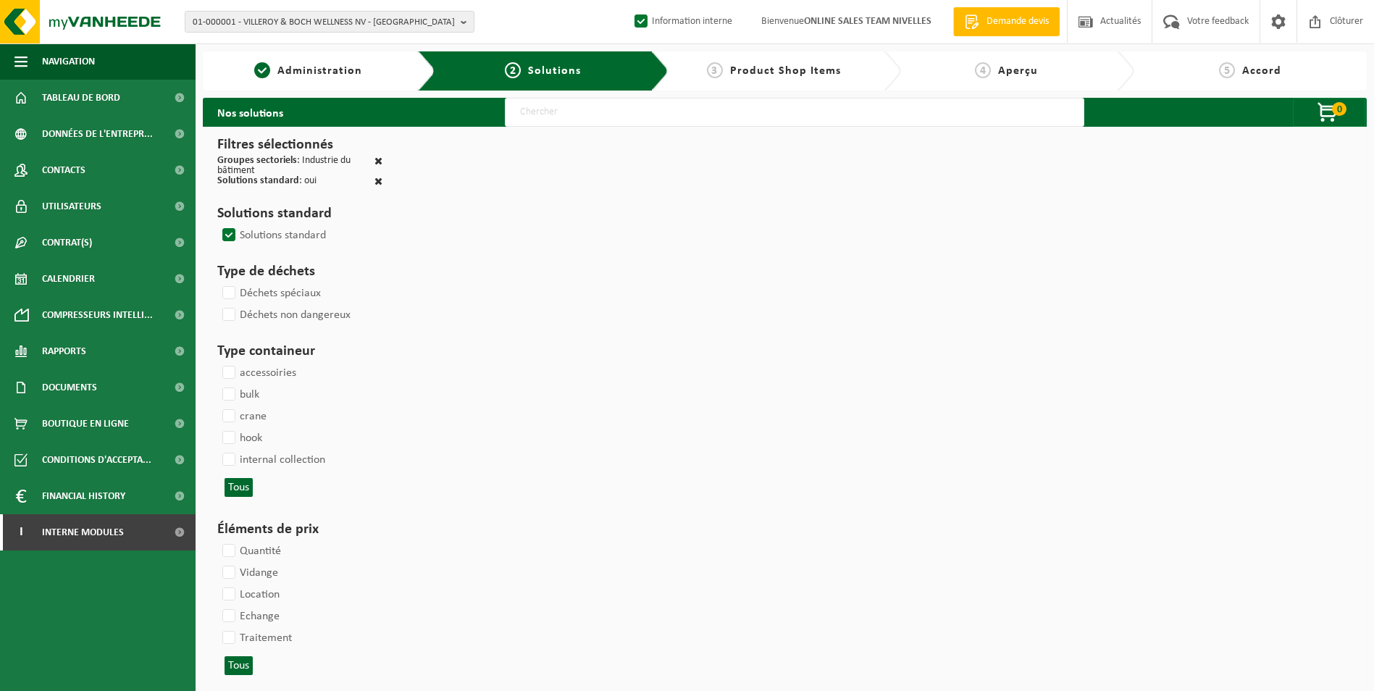
select select
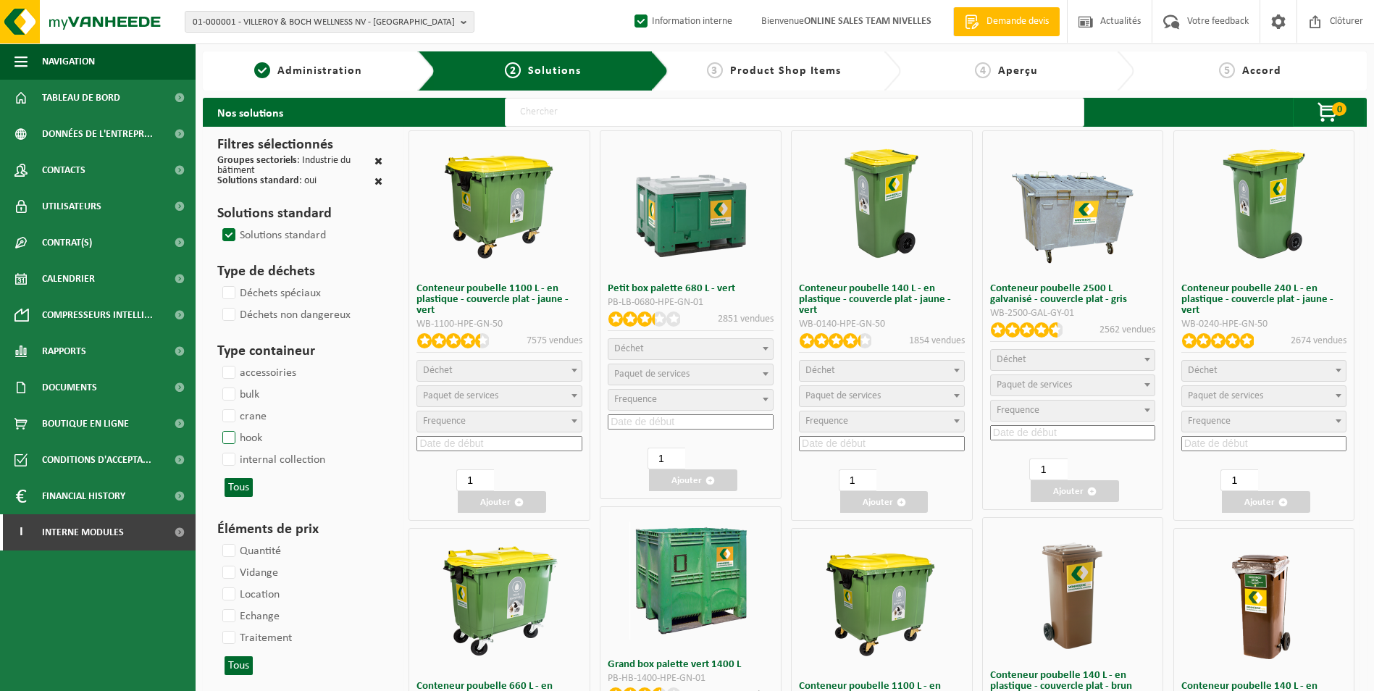
click at [227, 428] on label "hook" at bounding box center [240, 438] width 43 height 22
click at [217, 427] on input "hook" at bounding box center [217, 427] width 1 height 1
checkbox input "true"
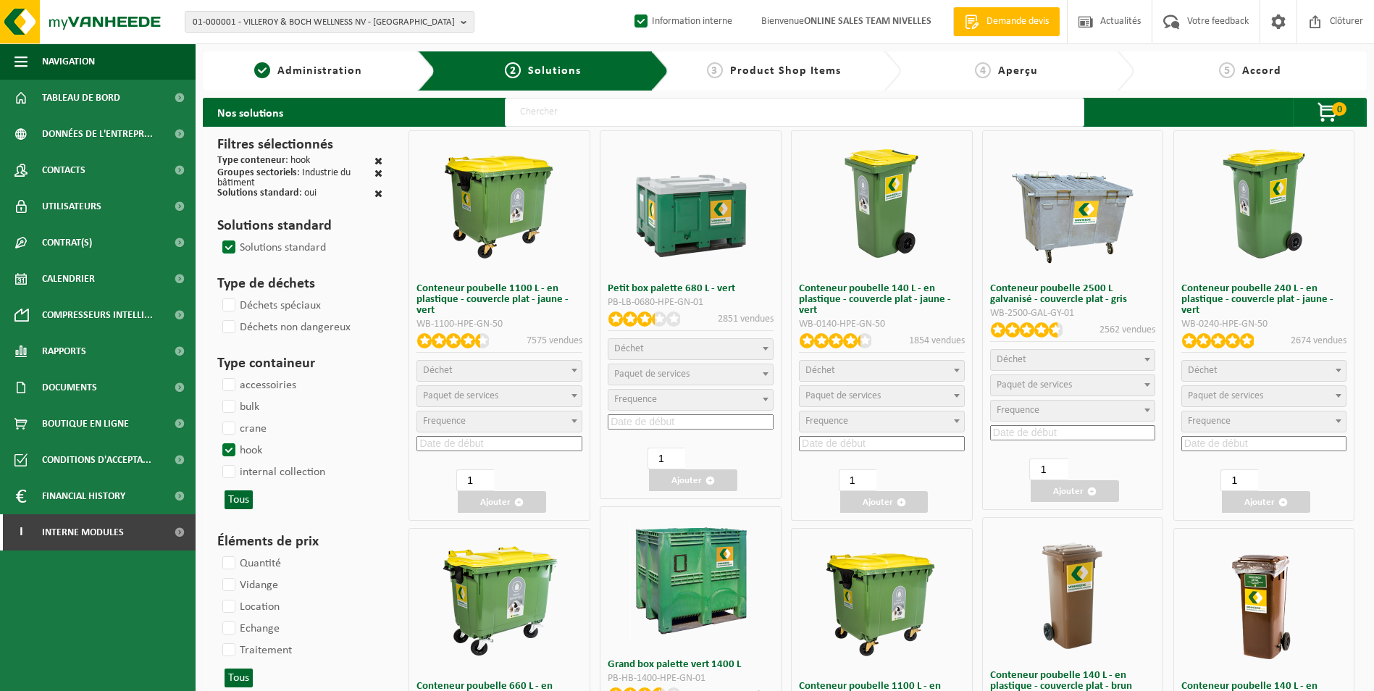
select select
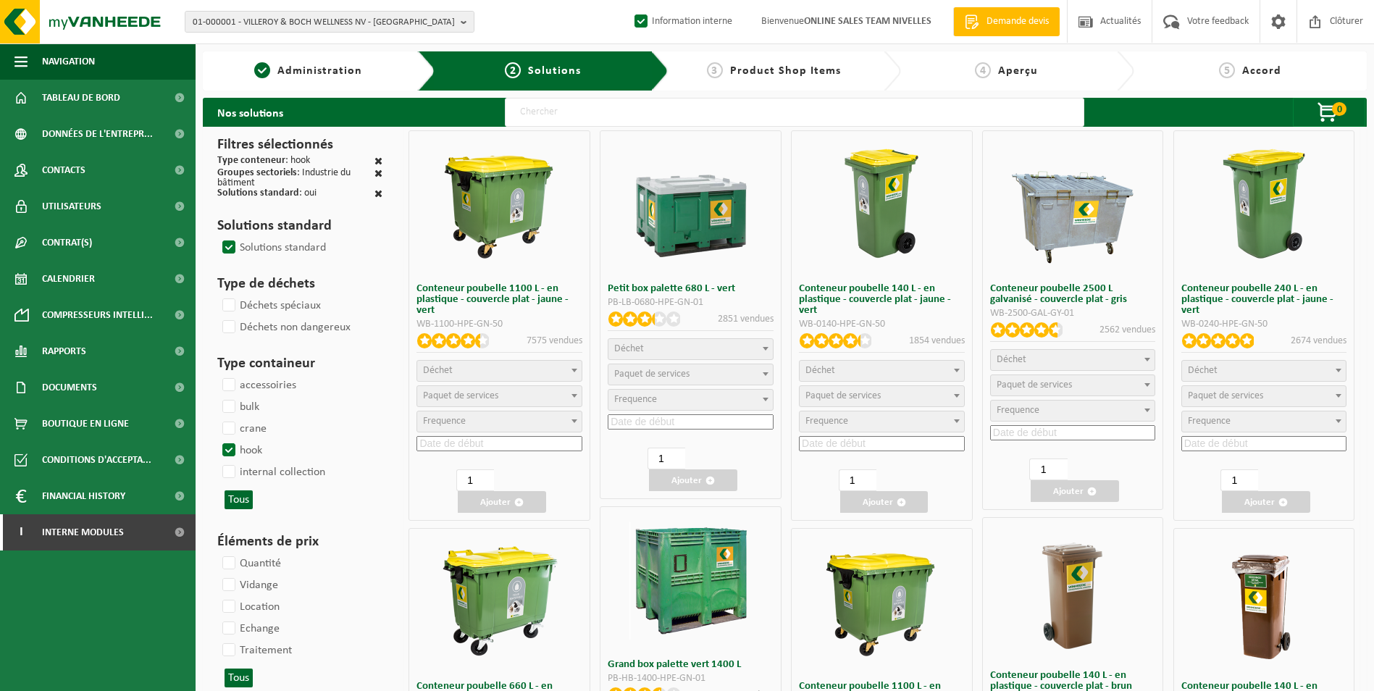
select select
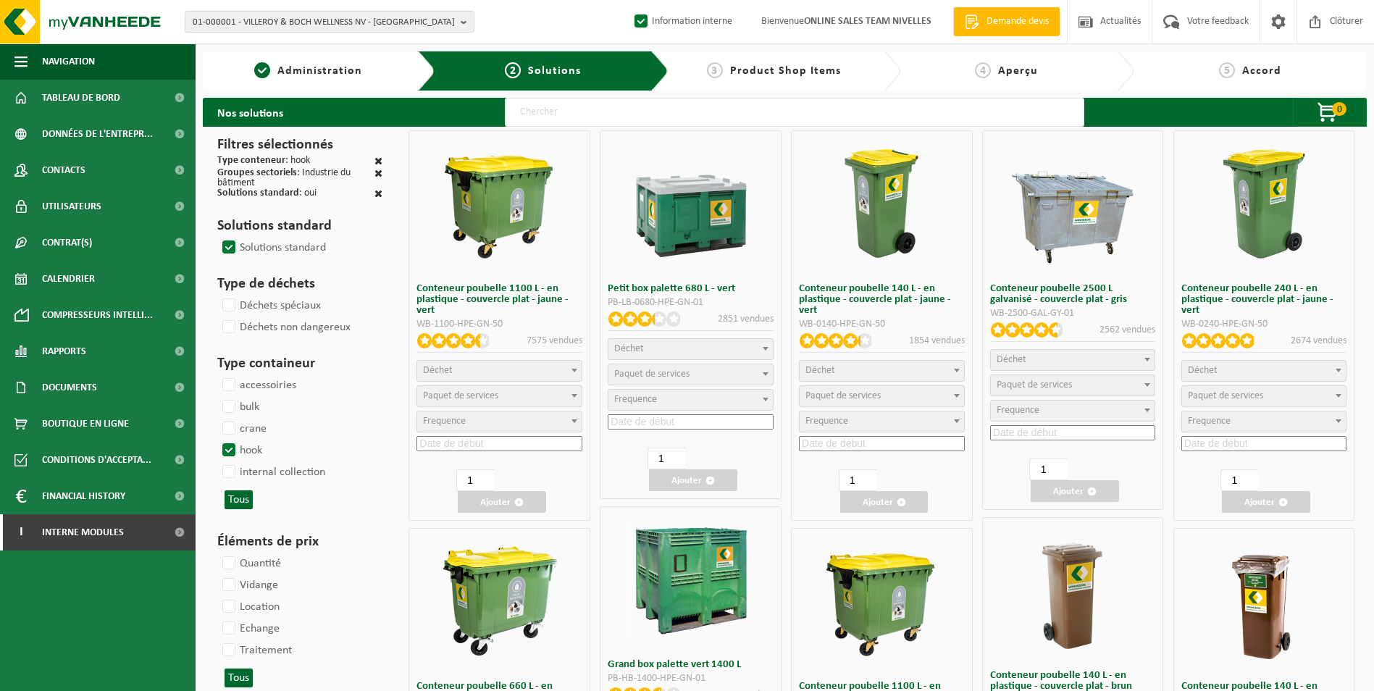
select select
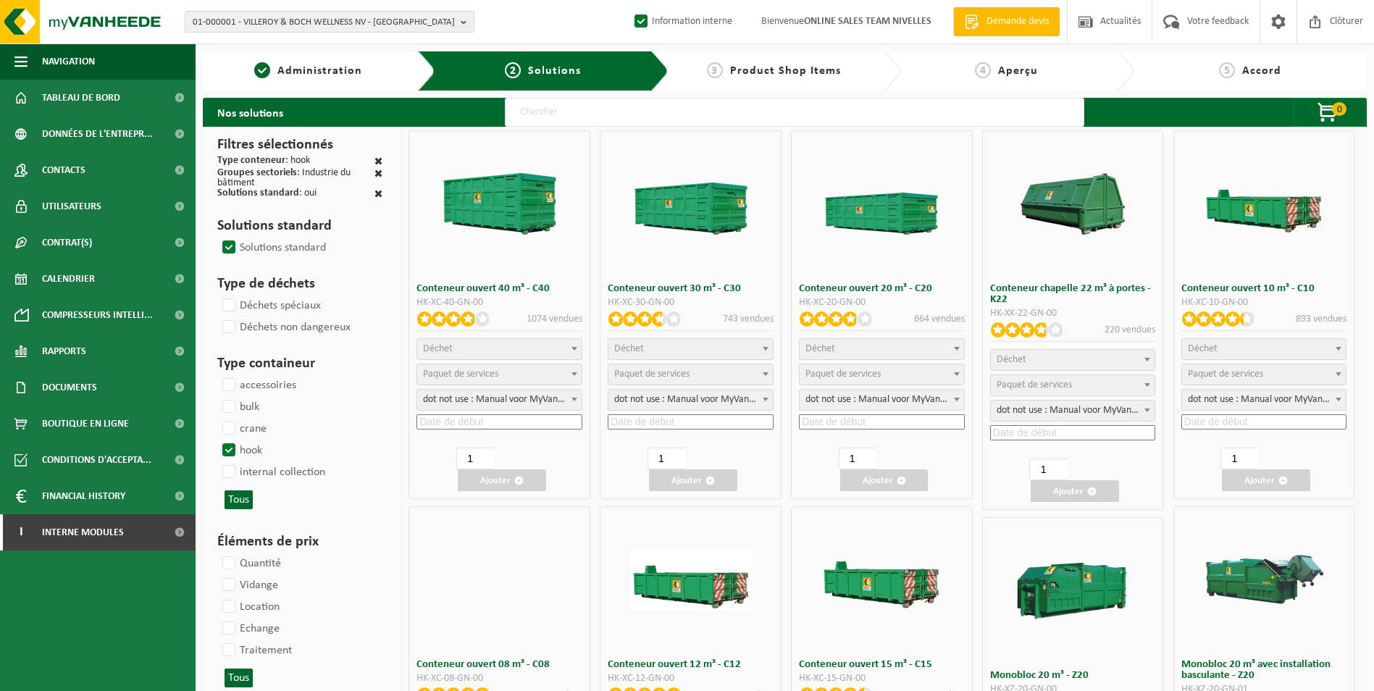
select select
select select "197"
select select
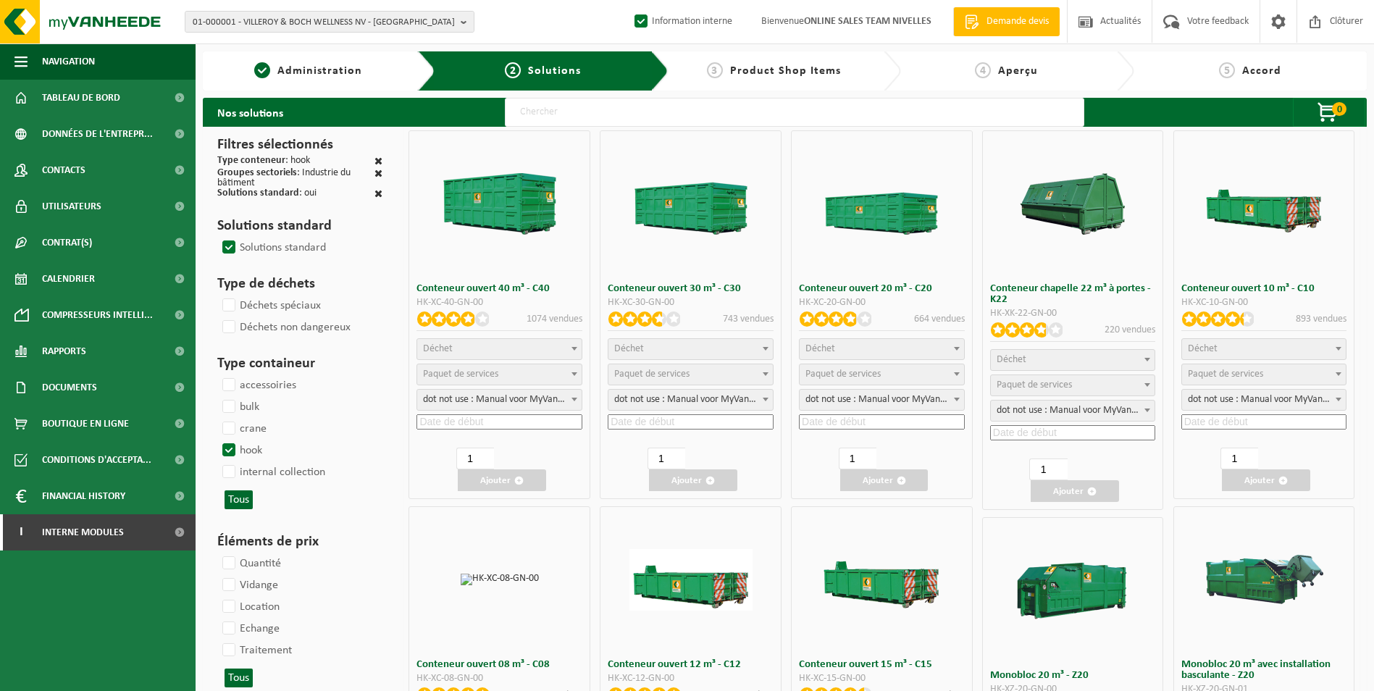
select select
select select "197"
select select
select select "8"
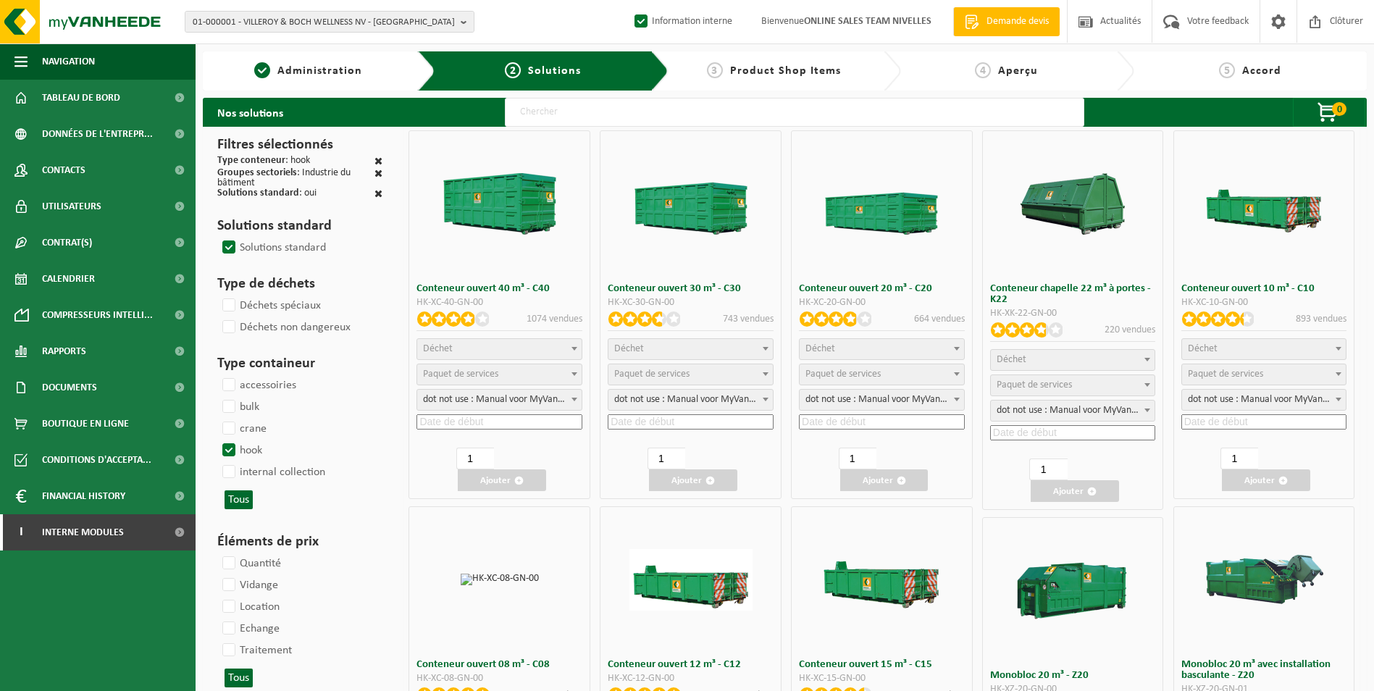
select select
select select "7"
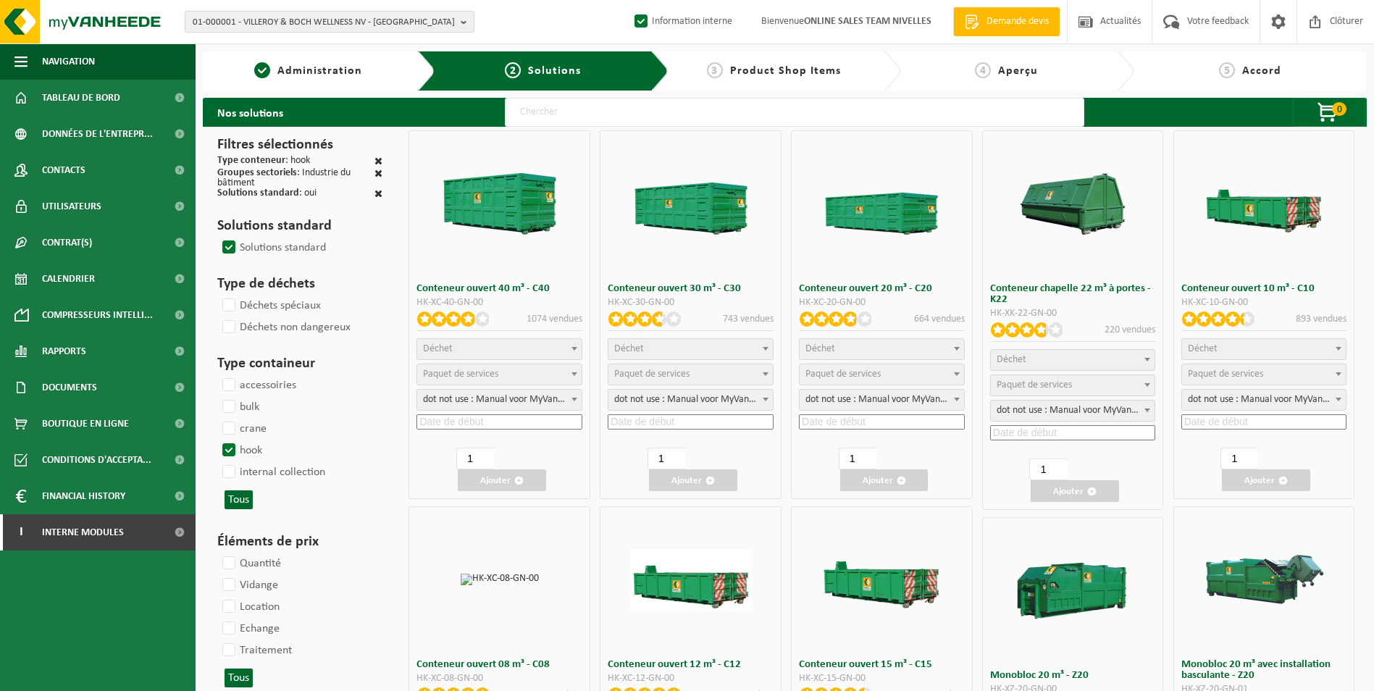
select select
select select "25"
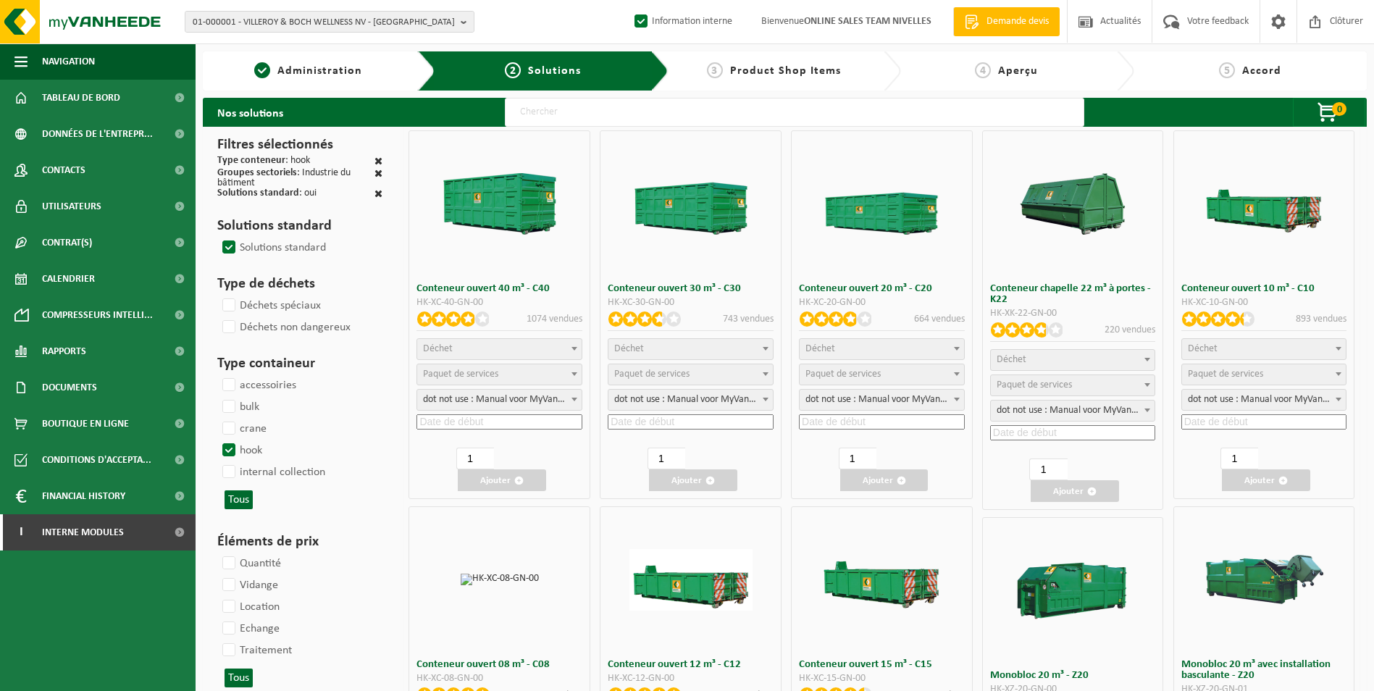
select select "25"
click at [1215, 353] on span "Déchet" at bounding box center [1203, 348] width 30 height 11
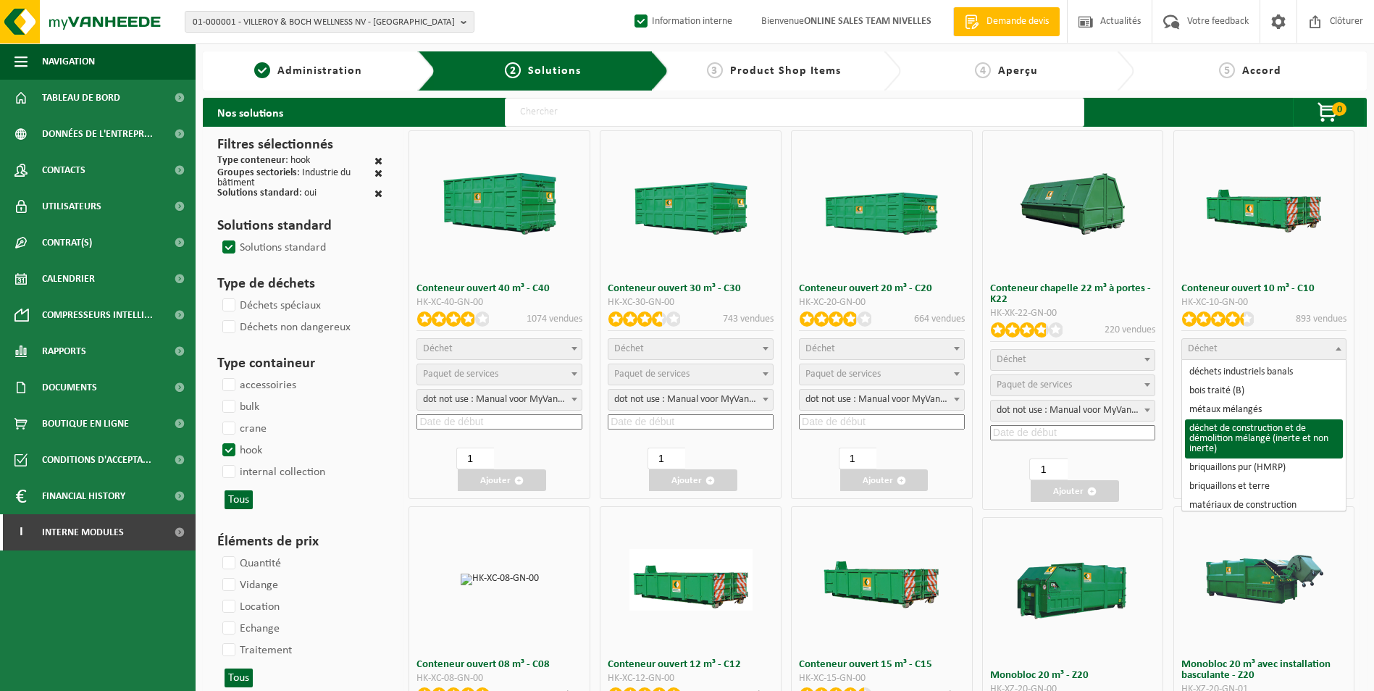
select select "31"
select select
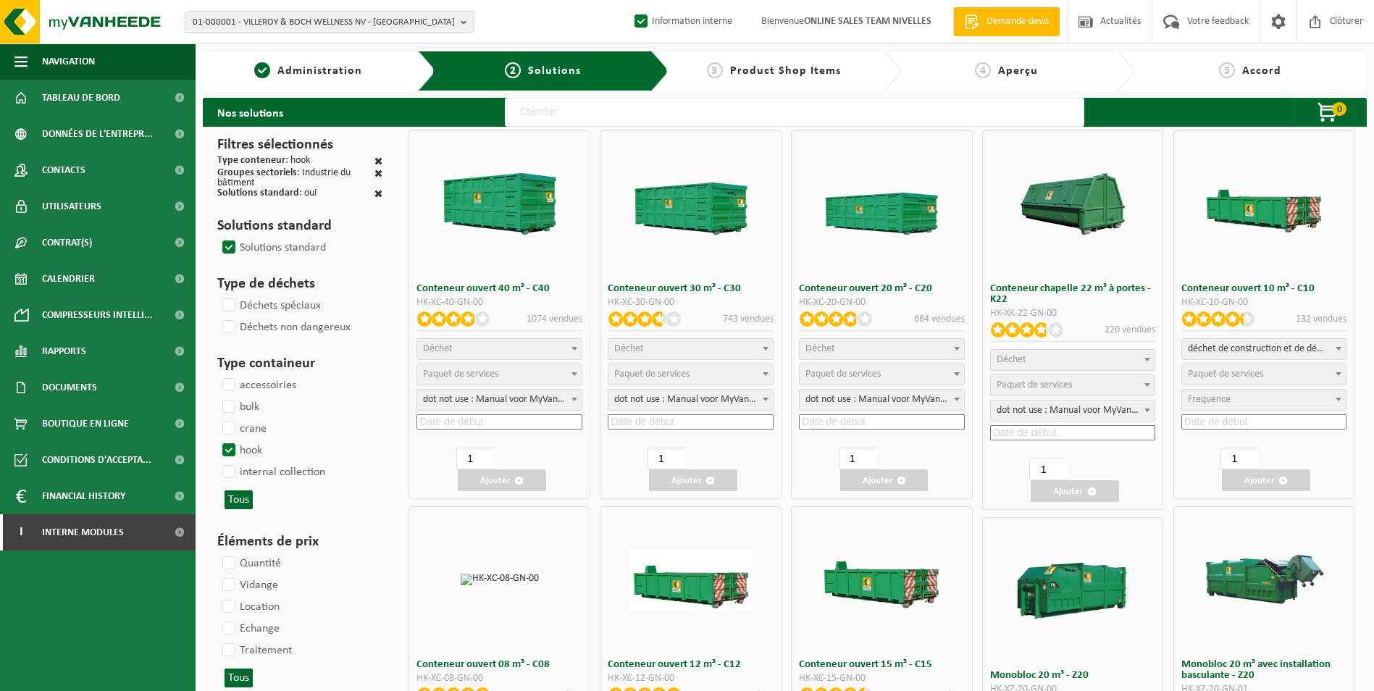
select select
click at [1209, 374] on span "Paquet de services" at bounding box center [1225, 374] width 75 height 11
select select "197"
select select "25"
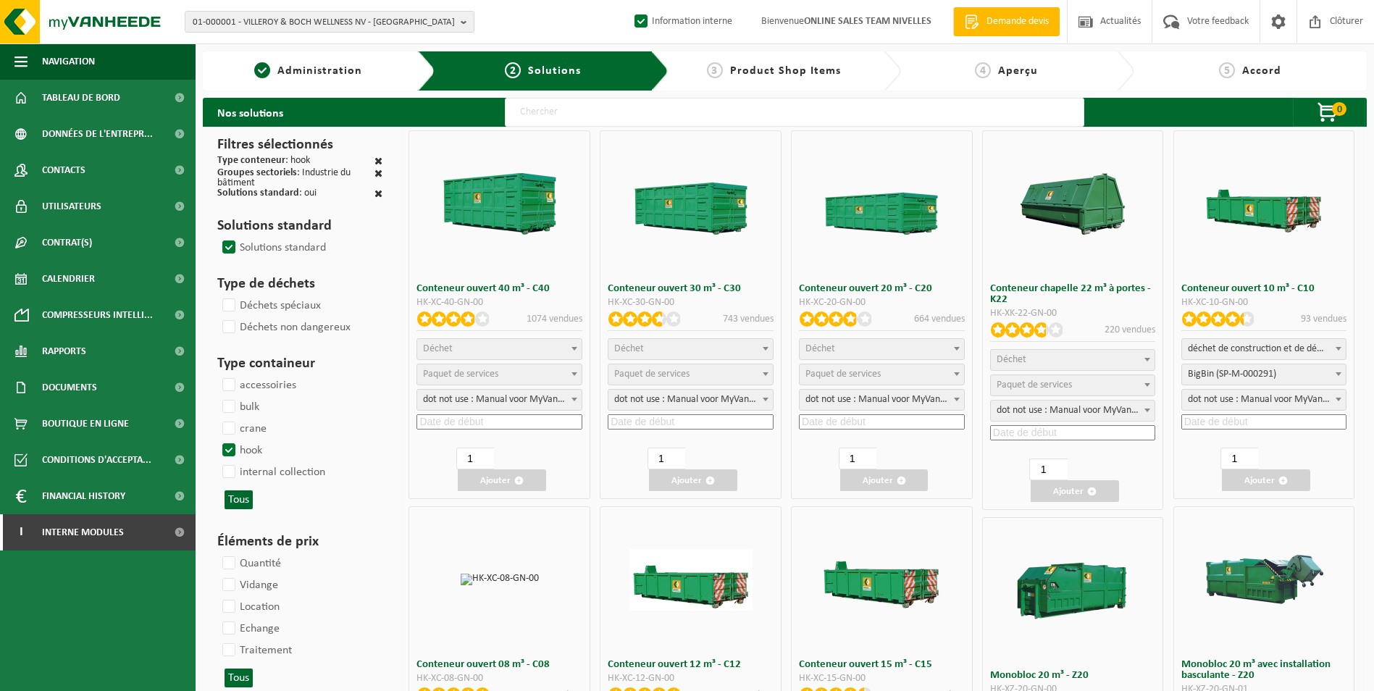
click at [1208, 420] on input at bounding box center [1264, 421] width 166 height 15
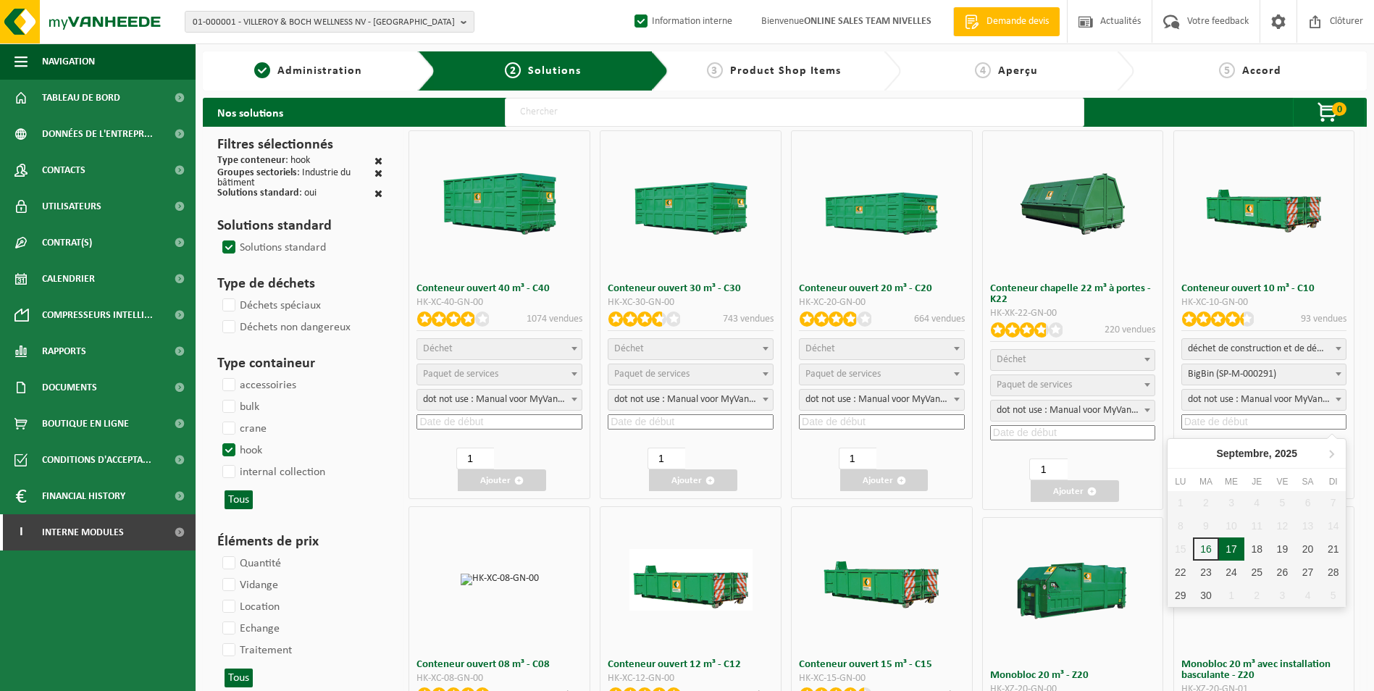
click at [1228, 550] on div "17" at bounding box center [1231, 548] width 25 height 23
type input "2025-09-17"
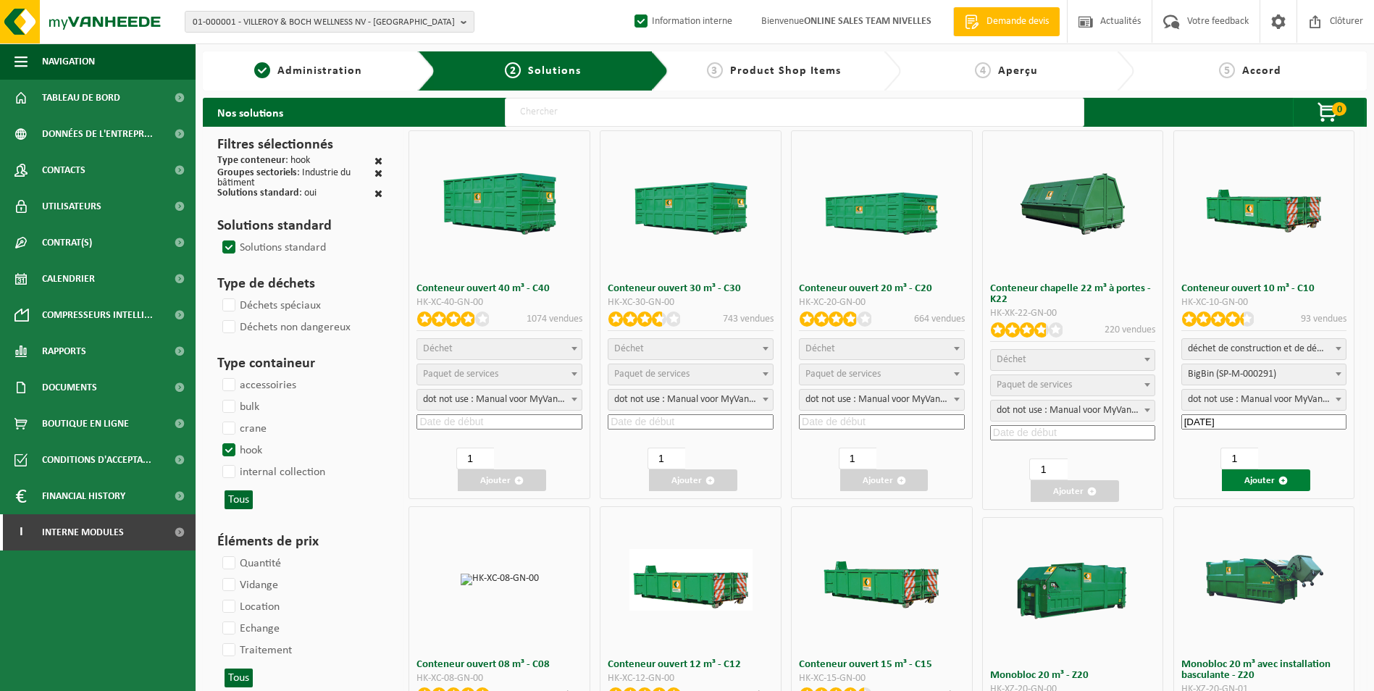
click at [1254, 483] on button "Ajouter" at bounding box center [1266, 480] width 88 height 22
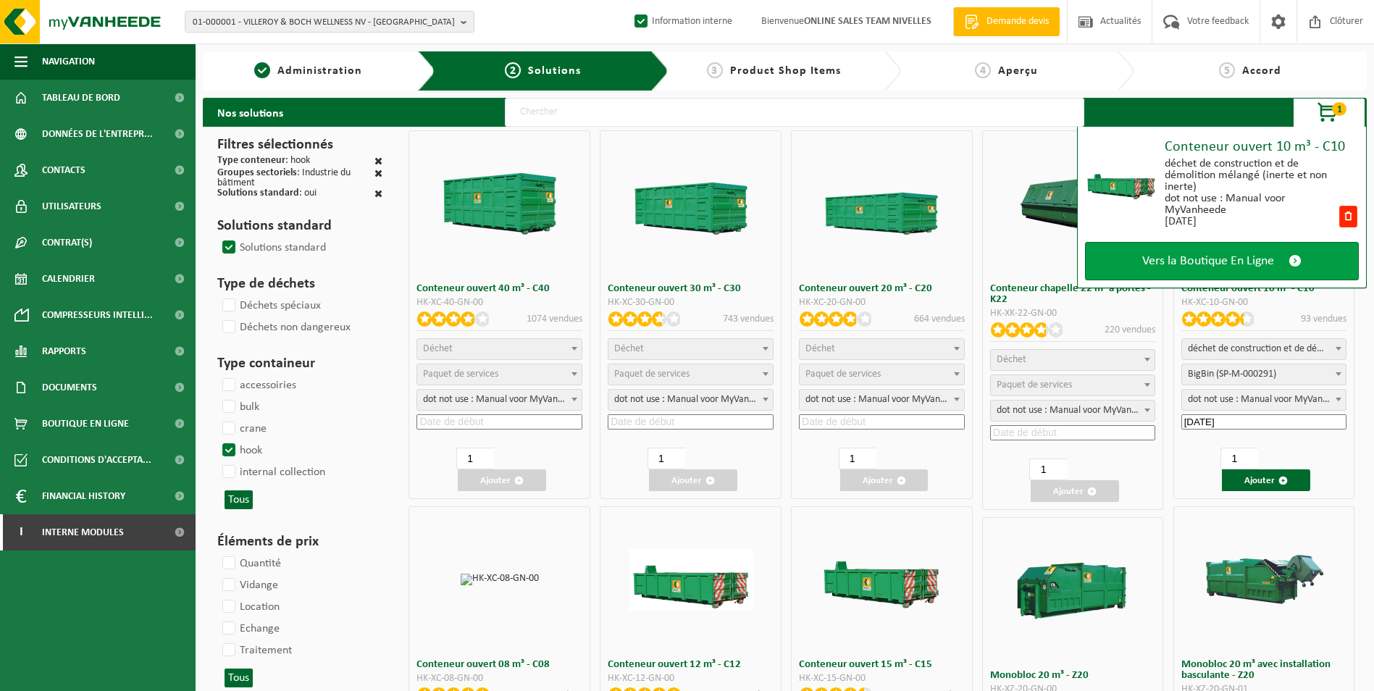
click at [1201, 269] on link "Vers la Boutique En Ligne" at bounding box center [1222, 261] width 274 height 38
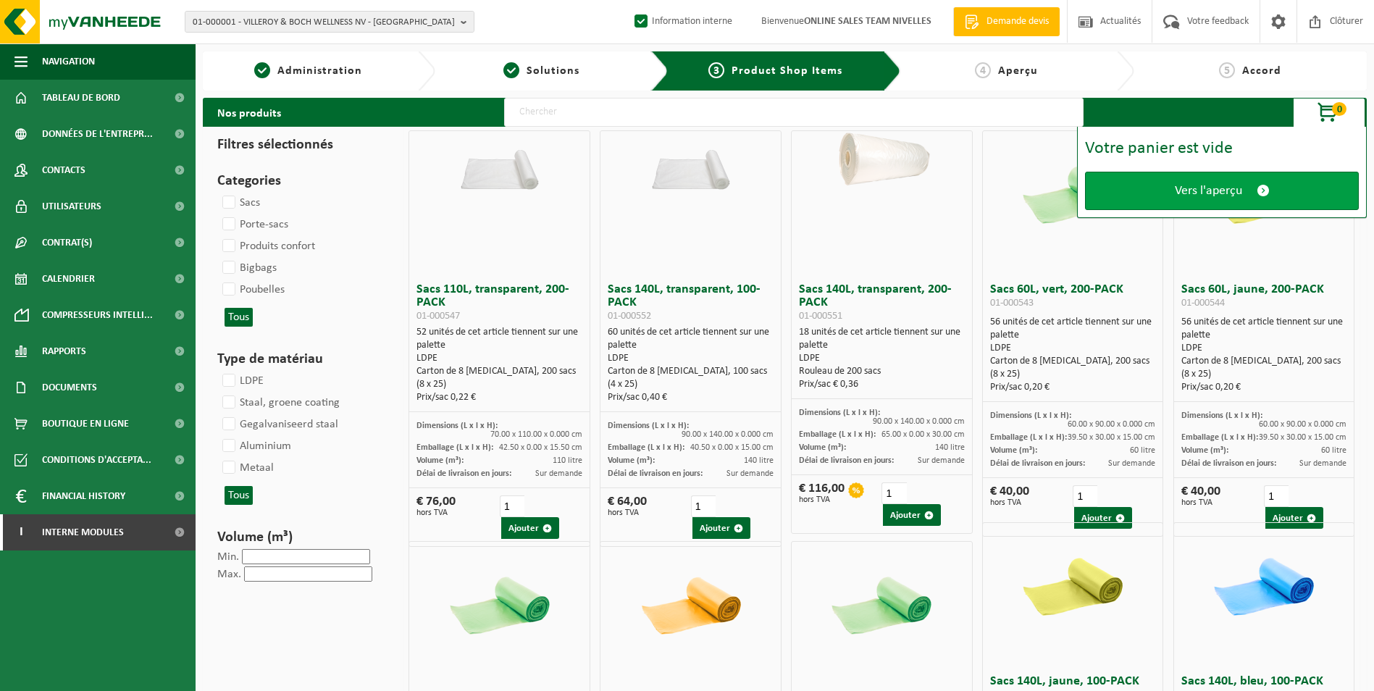
click at [1208, 193] on span "Vers l'aperçu" at bounding box center [1208, 190] width 67 height 15
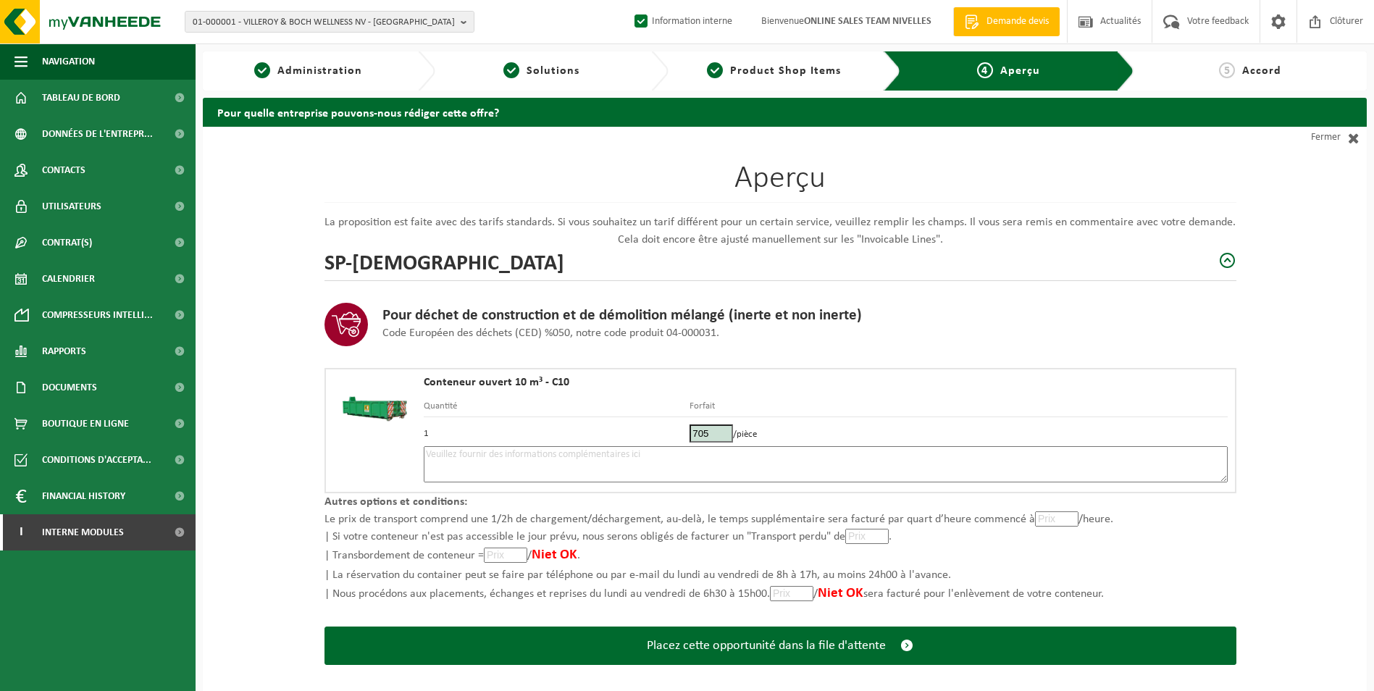
click at [638, 472] on textarea at bounding box center [826, 464] width 804 height 36
type textarea "p"
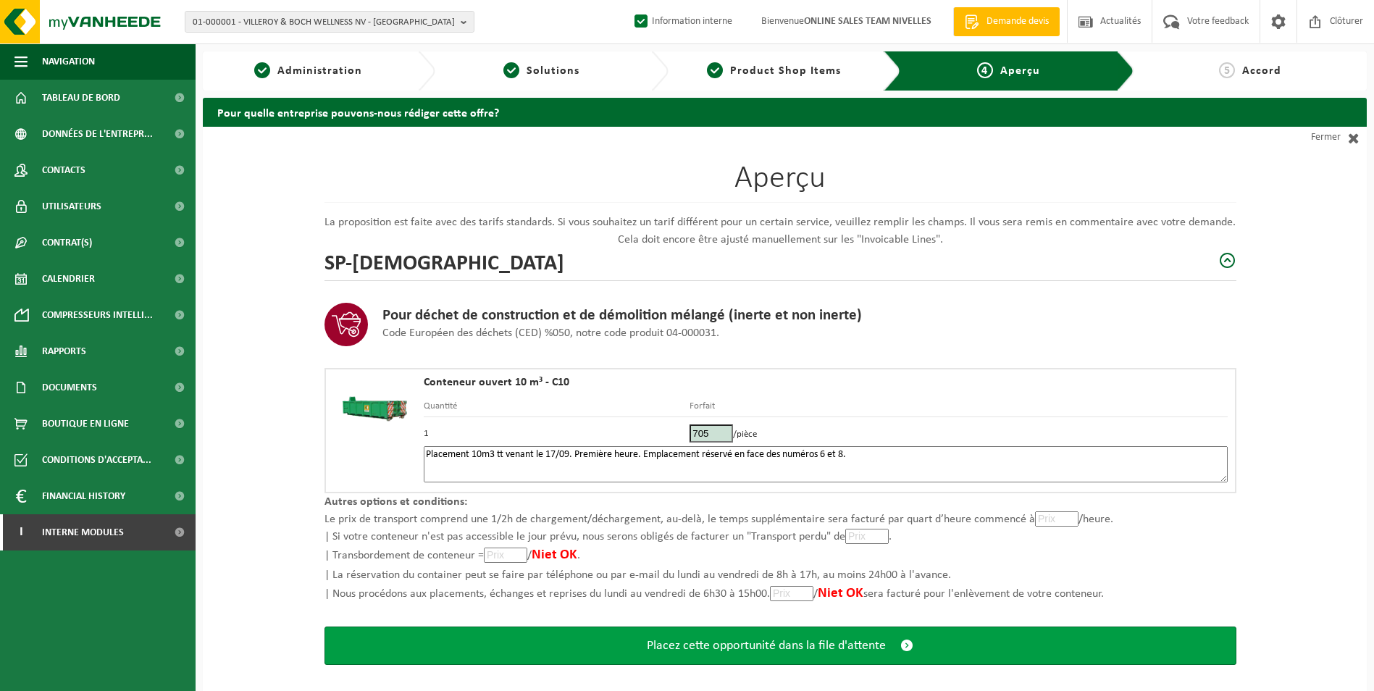
type textarea "Placement 10m3 tt venant le 17/09. Première heure. Emplacement réservé en face …"
click at [782, 638] on span "Placez cette opportunité dans la file d'attente" at bounding box center [766, 645] width 239 height 15
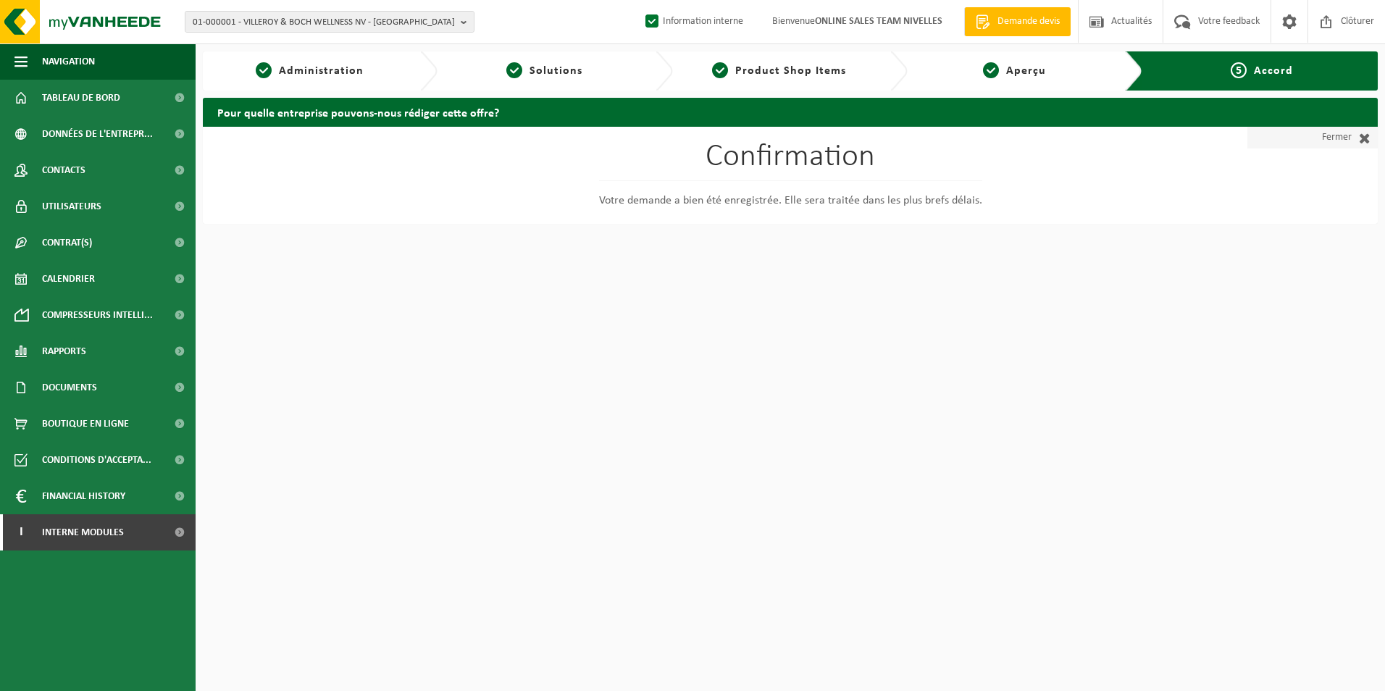
click at [1317, 132] on link "Fermer" at bounding box center [1312, 138] width 130 height 22
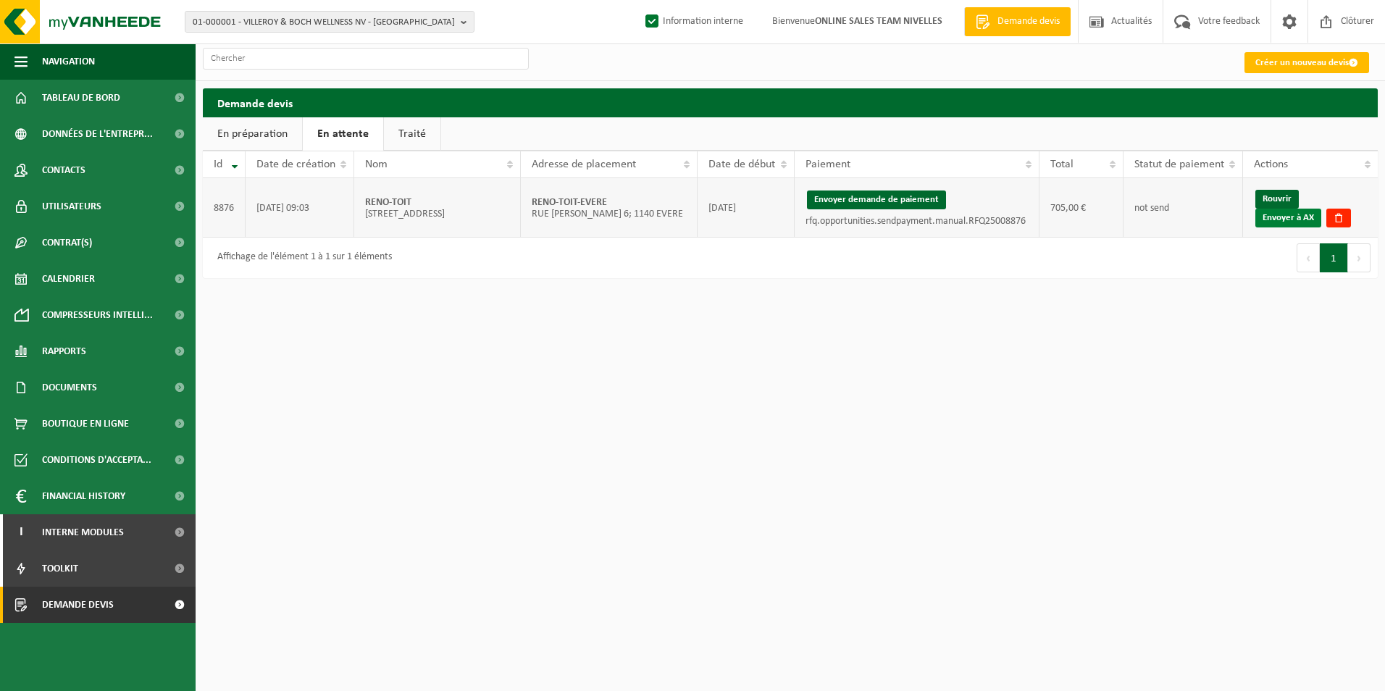
click at [1307, 217] on link "Envoyer à AX" at bounding box center [1288, 218] width 66 height 19
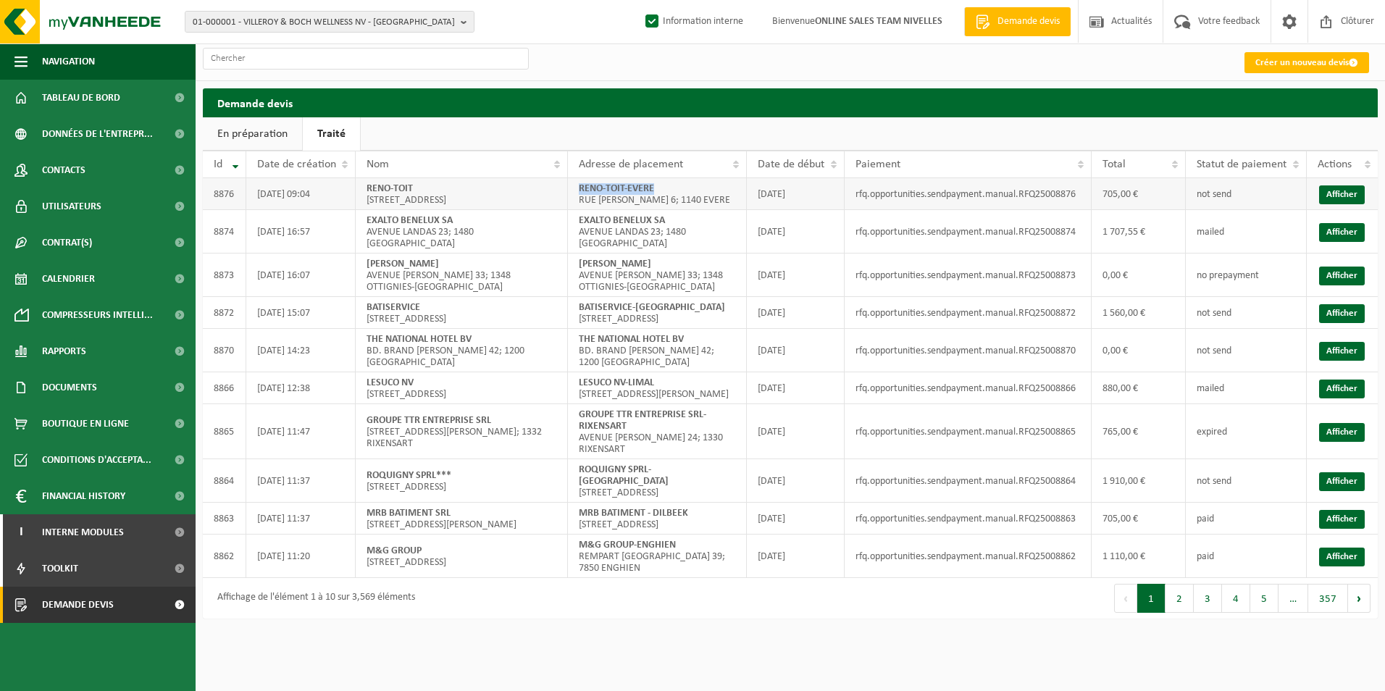
drag, startPoint x: 578, startPoint y: 185, endPoint x: 722, endPoint y: 183, distance: 144.2
click at [722, 183] on td "[PERSON_NAME]-EVERE [STREET_ADDRESS][PERSON_NAME]; 1140 EVERE" at bounding box center [657, 194] width 179 height 32
copy strong "RENO-TOIT-EVERE"
